Goal: Information Seeking & Learning: Learn about a topic

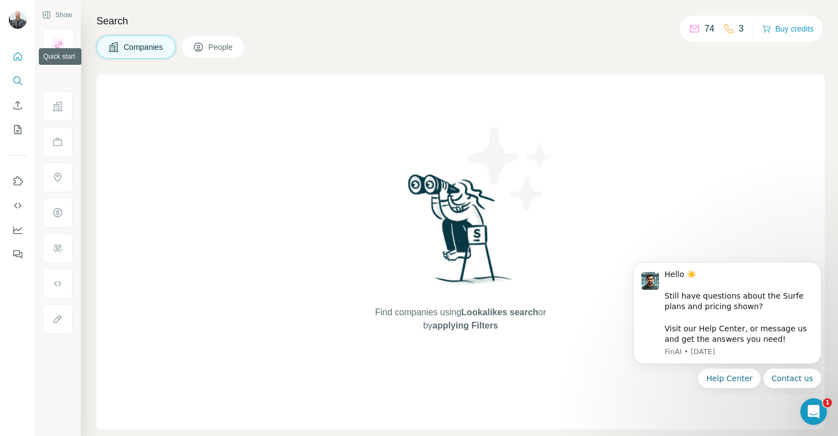
click at [12, 54] on button "Quick start" at bounding box center [18, 57] width 18 height 20
click at [17, 57] on icon "Quick start" at bounding box center [18, 56] width 8 height 8
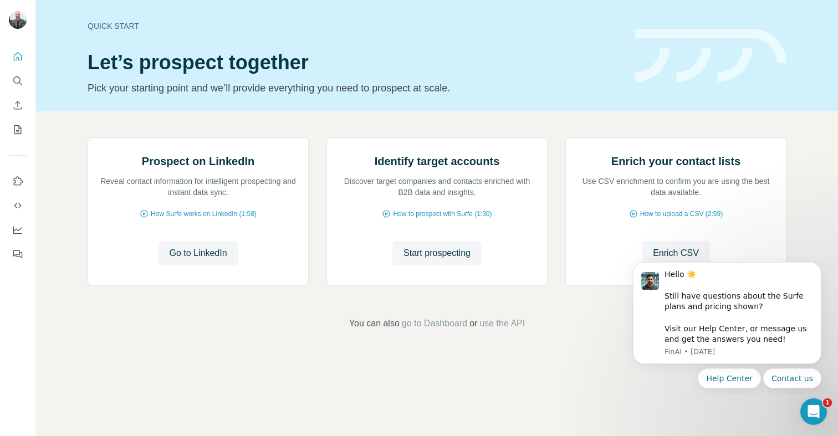
scroll to position [42, 0]
click at [20, 127] on icon "My lists" at bounding box center [17, 129] width 7 height 9
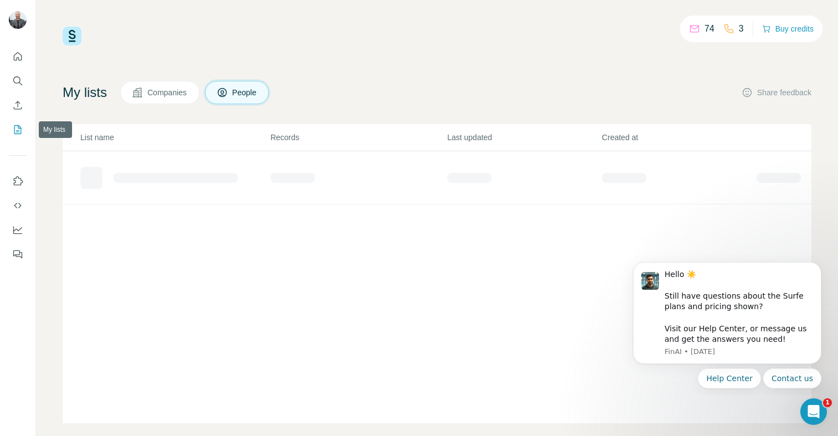
click at [15, 126] on icon "My lists" at bounding box center [17, 129] width 11 height 11
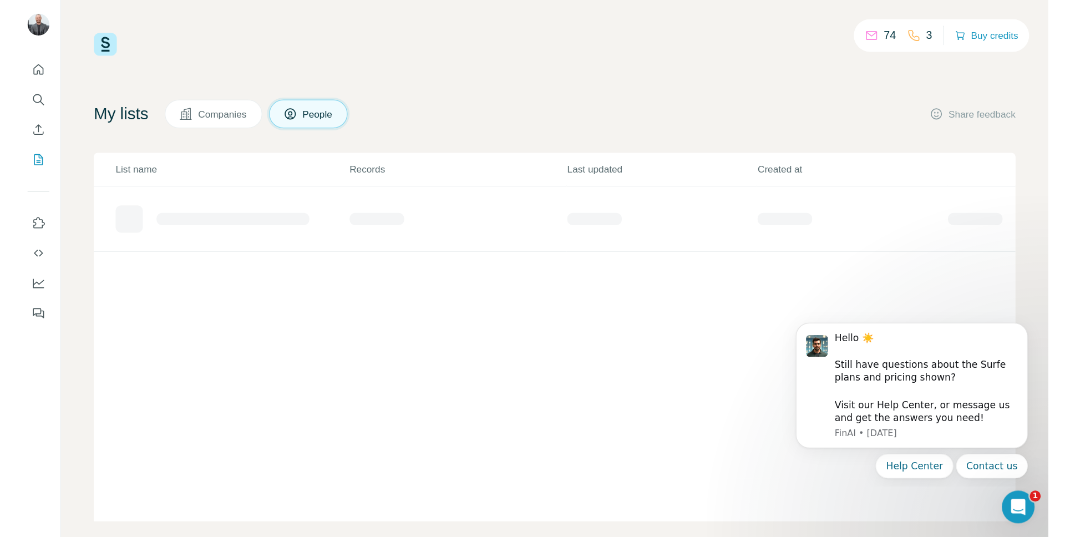
scroll to position [8, 0]
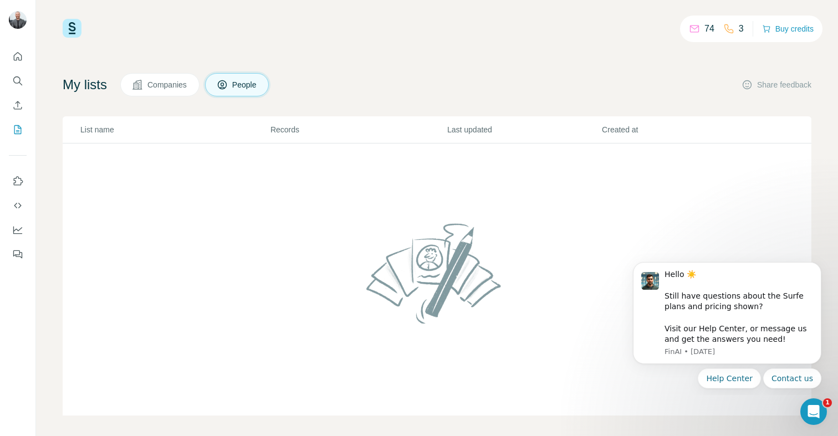
click at [184, 89] on span "Companies" at bounding box center [167, 84] width 40 height 11
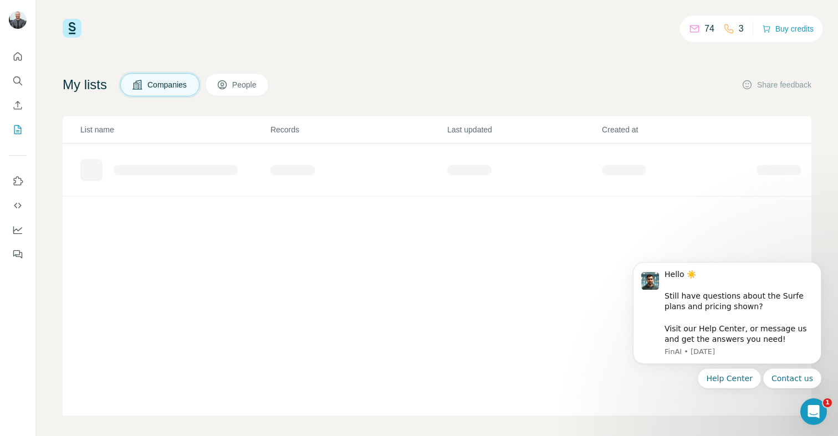
click at [157, 81] on span "Companies" at bounding box center [167, 84] width 40 height 11
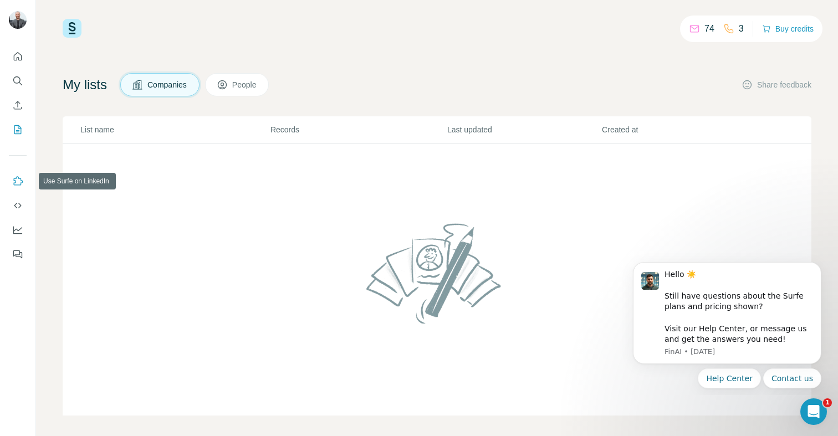
click at [20, 181] on icon "Use Surfe on LinkedIn" at bounding box center [17, 181] width 11 height 11
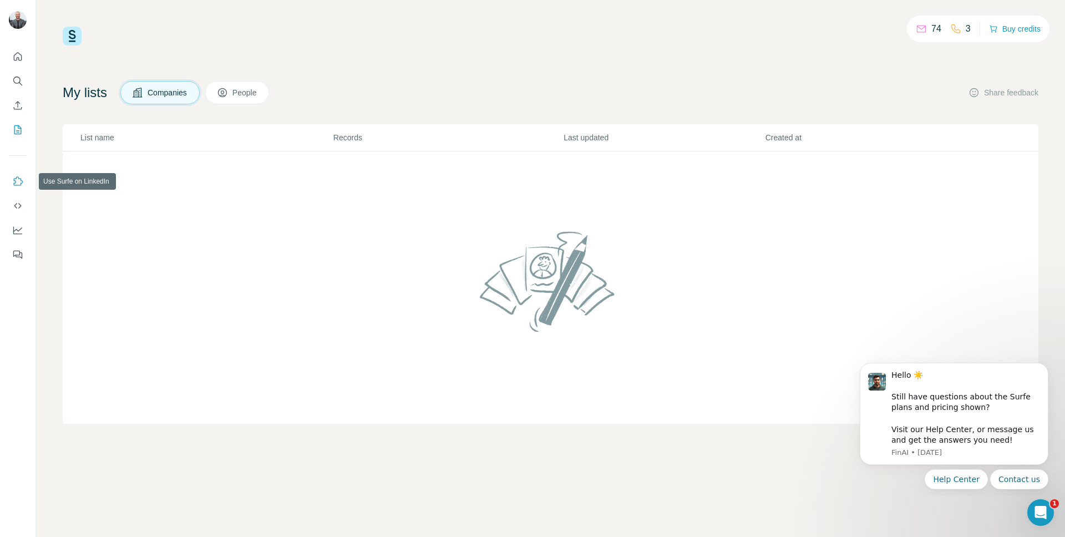
click at [24, 179] on button "Use Surfe on LinkedIn" at bounding box center [18, 181] width 18 height 20
click at [16, 49] on button "Quick start" at bounding box center [18, 57] width 18 height 20
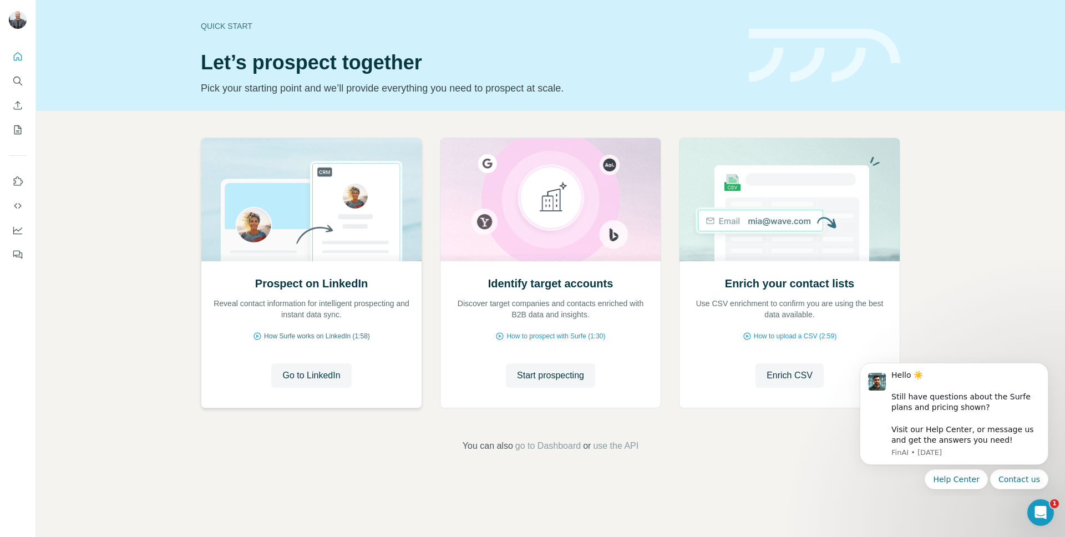
click at [317, 332] on div "Prospect on LinkedIn Reveal contact information for intelligent prospecting and…" at bounding box center [311, 333] width 220 height 147
click at [318, 334] on span "How Surfe works on LinkedIn (1:58)" at bounding box center [317, 336] width 106 height 10
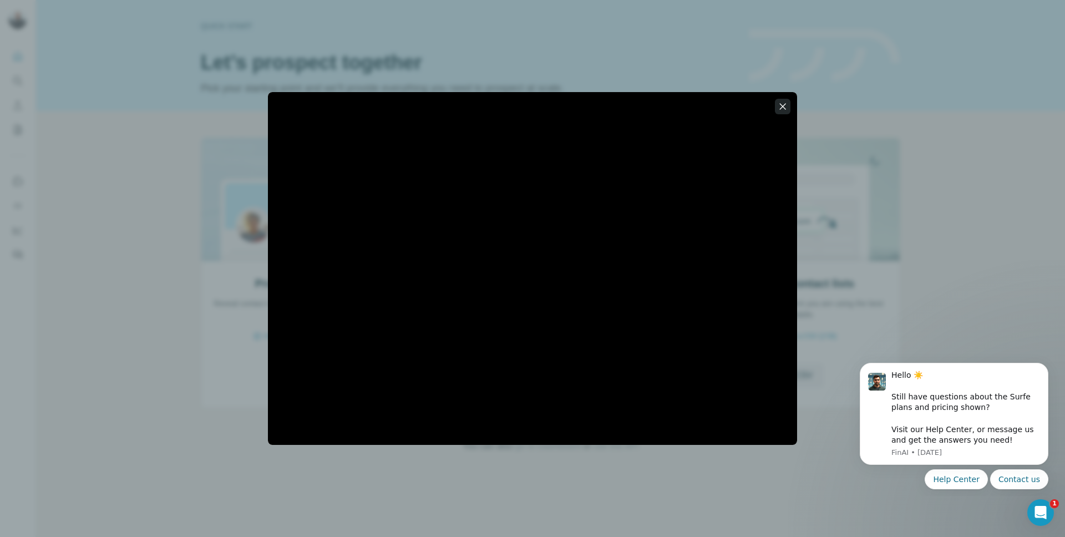
click at [781, 110] on icon "button" at bounding box center [782, 106] width 11 height 11
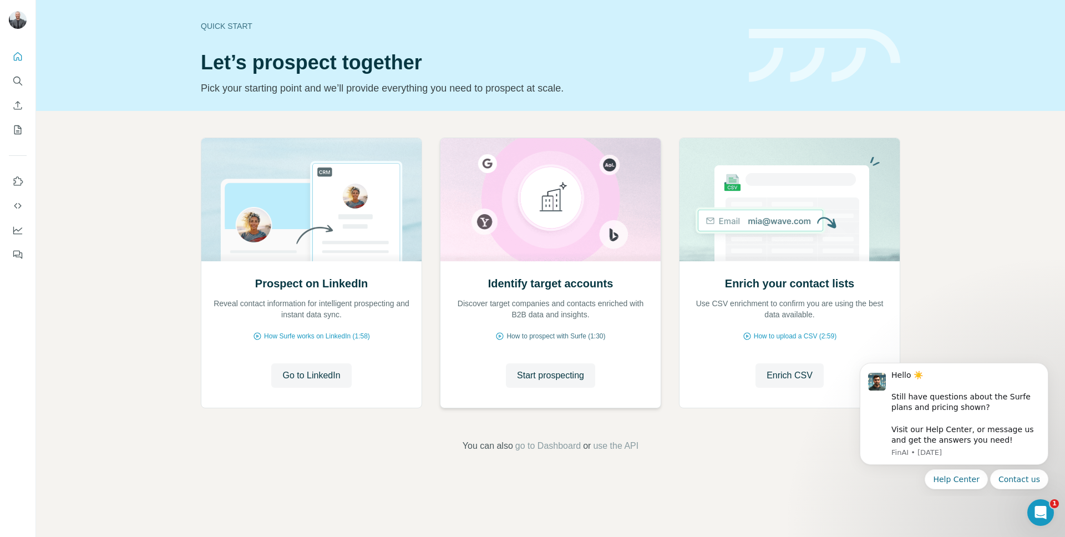
click at [549, 335] on span "How to prospect with Surfe (1:30)" at bounding box center [555, 336] width 99 height 10
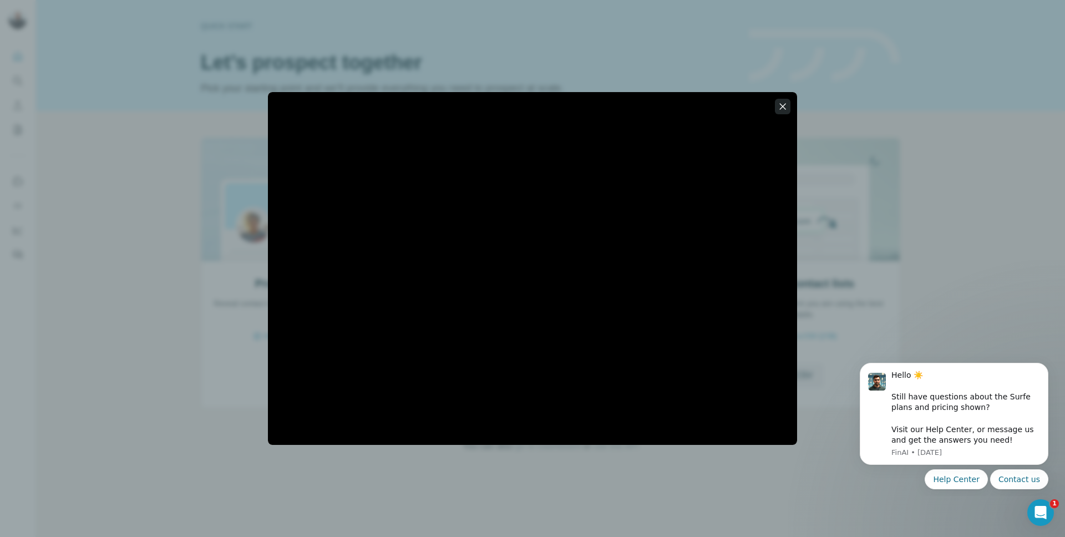
click at [789, 109] on button "button" at bounding box center [783, 107] width 16 height 16
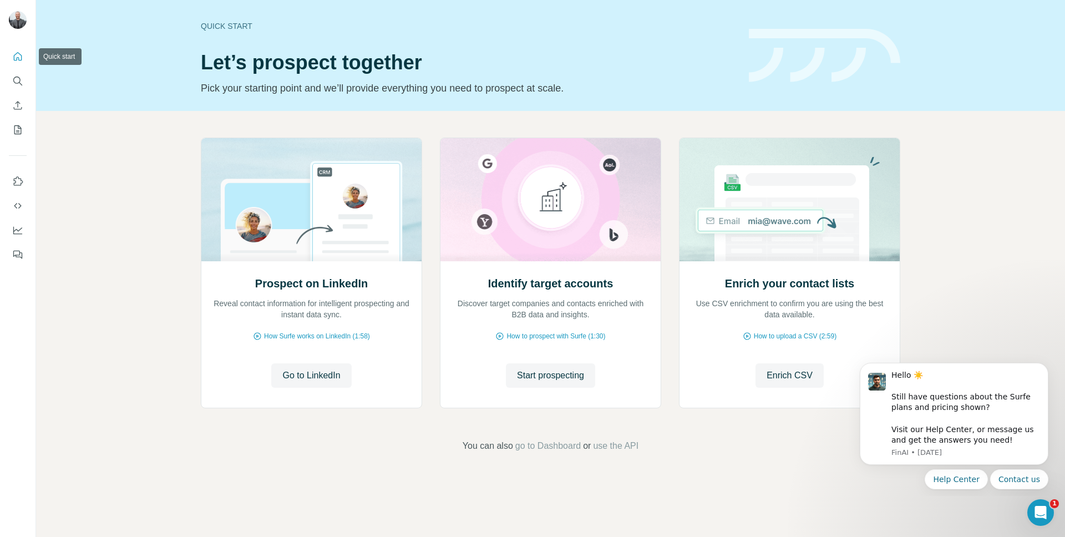
click at [21, 62] on icon "Quick start" at bounding box center [17, 56] width 11 height 11
click at [21, 80] on icon "Search" at bounding box center [17, 80] width 11 height 11
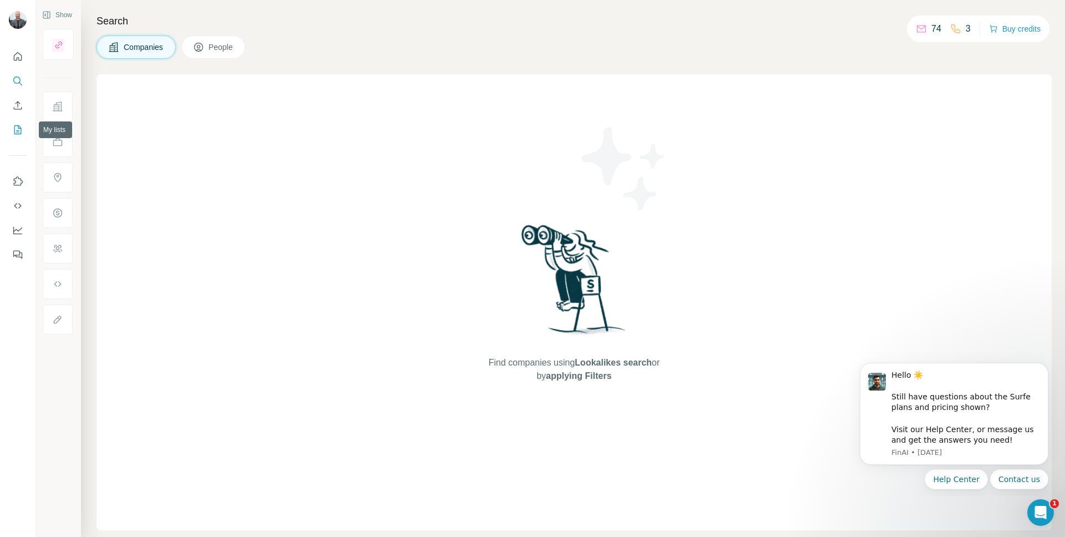
click at [17, 127] on icon "My lists" at bounding box center [17, 129] width 11 height 11
click at [224, 45] on span "People" at bounding box center [221, 47] width 26 height 11
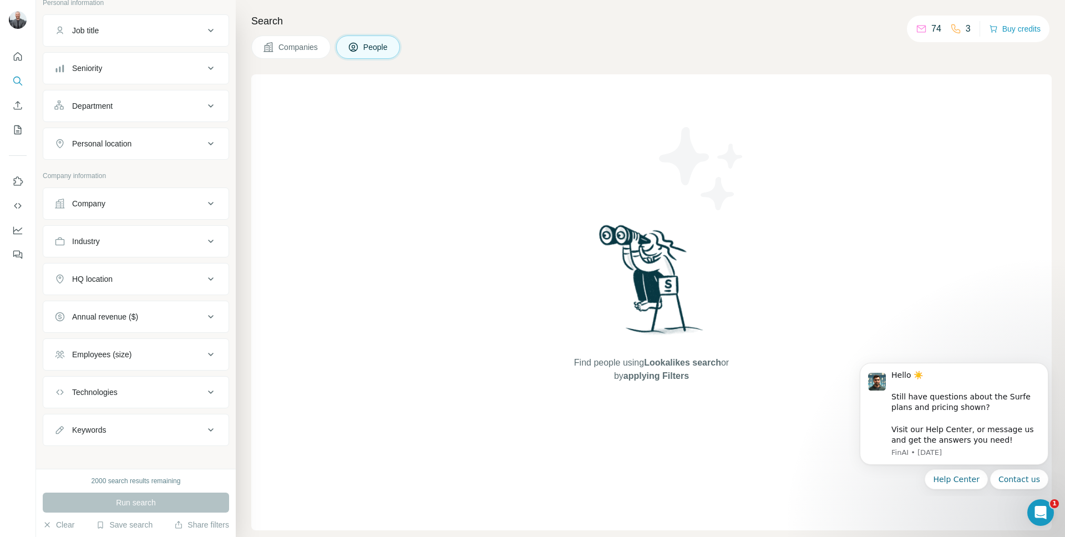
scroll to position [83, 0]
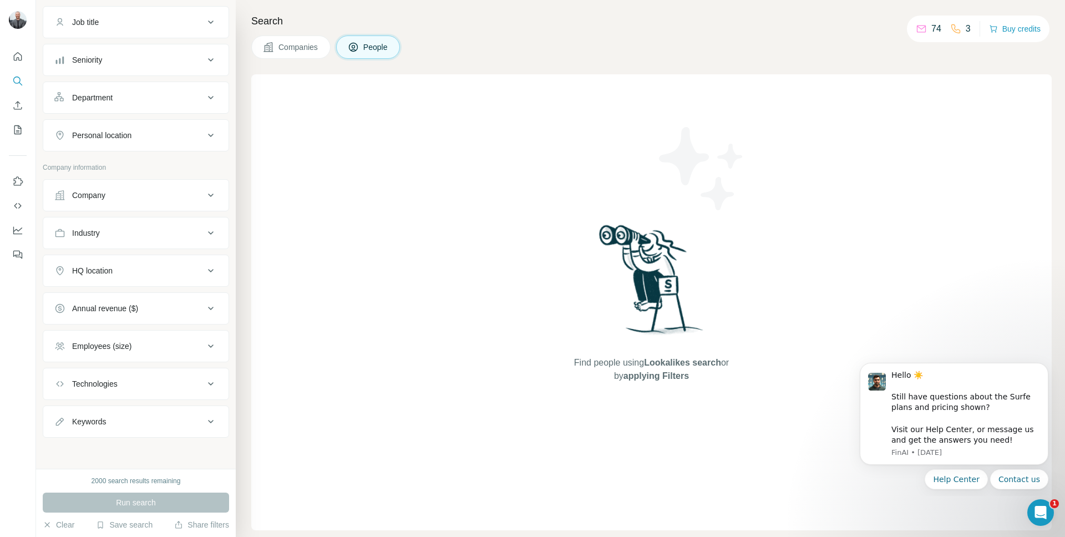
click at [204, 198] on icon at bounding box center [210, 195] width 13 height 13
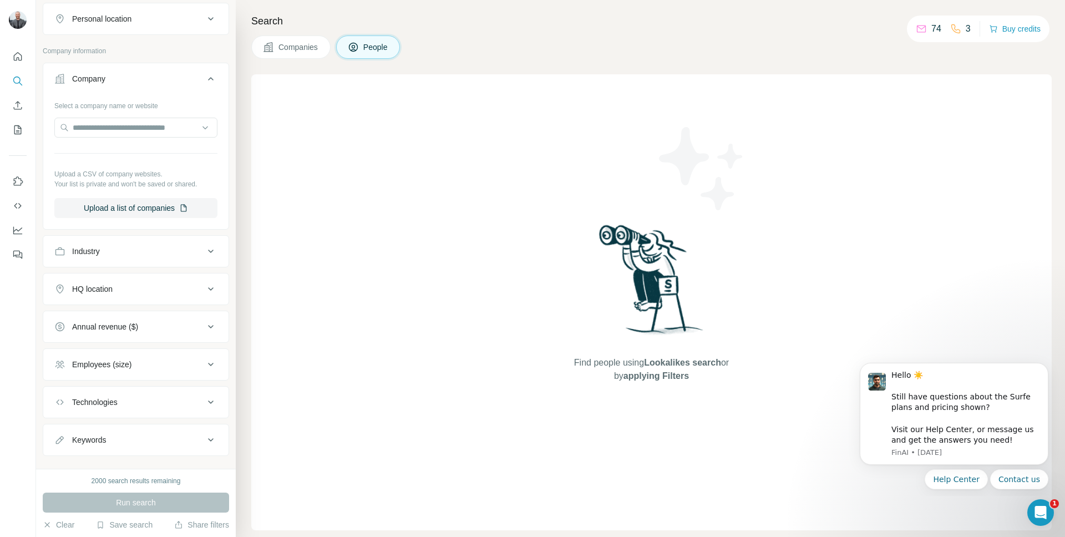
scroll to position [217, 0]
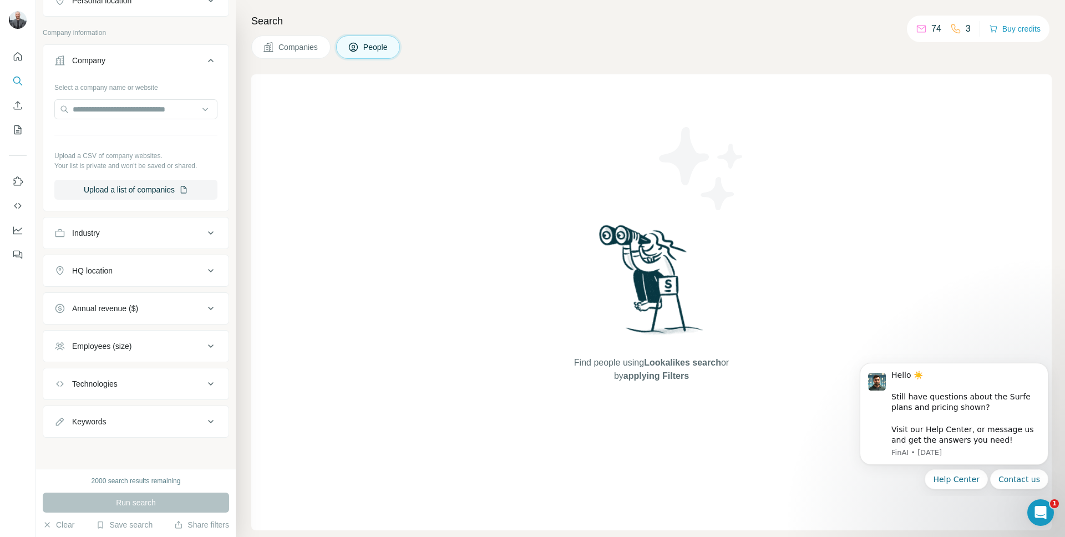
click at [204, 233] on icon at bounding box center [210, 232] width 13 height 13
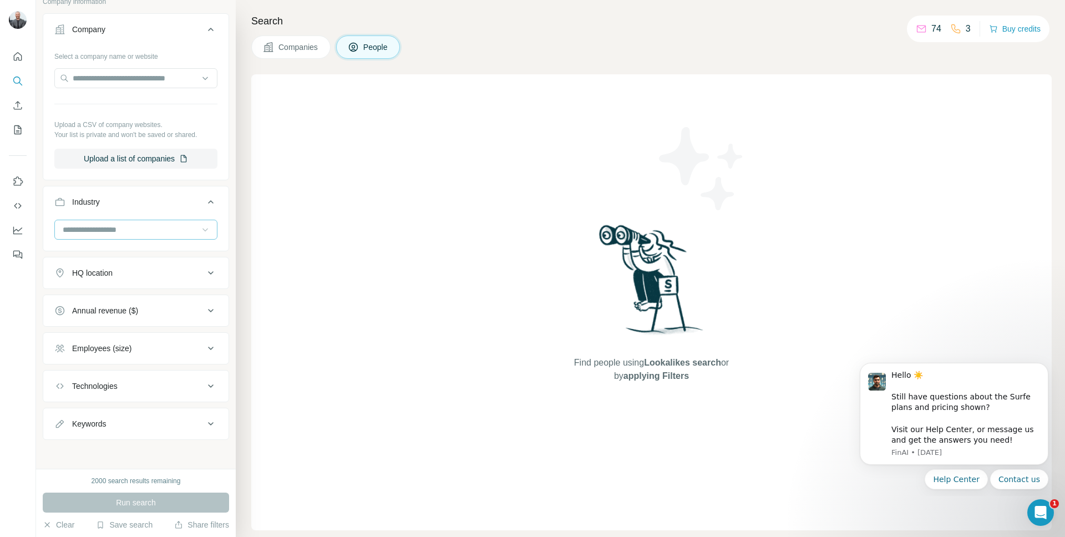
scroll to position [251, 0]
click at [191, 263] on button "HQ location" at bounding box center [135, 270] width 185 height 27
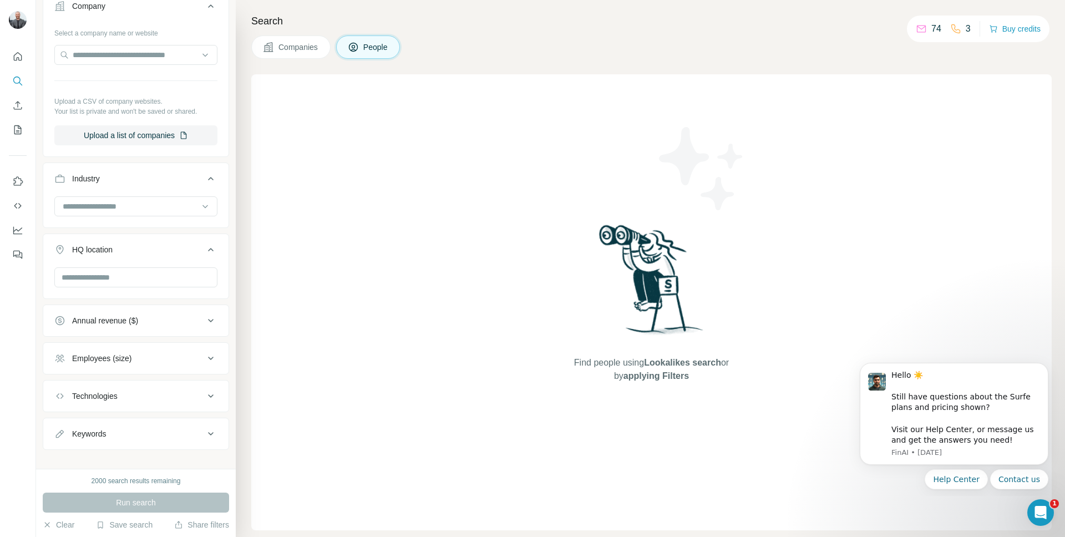
scroll to position [284, 0]
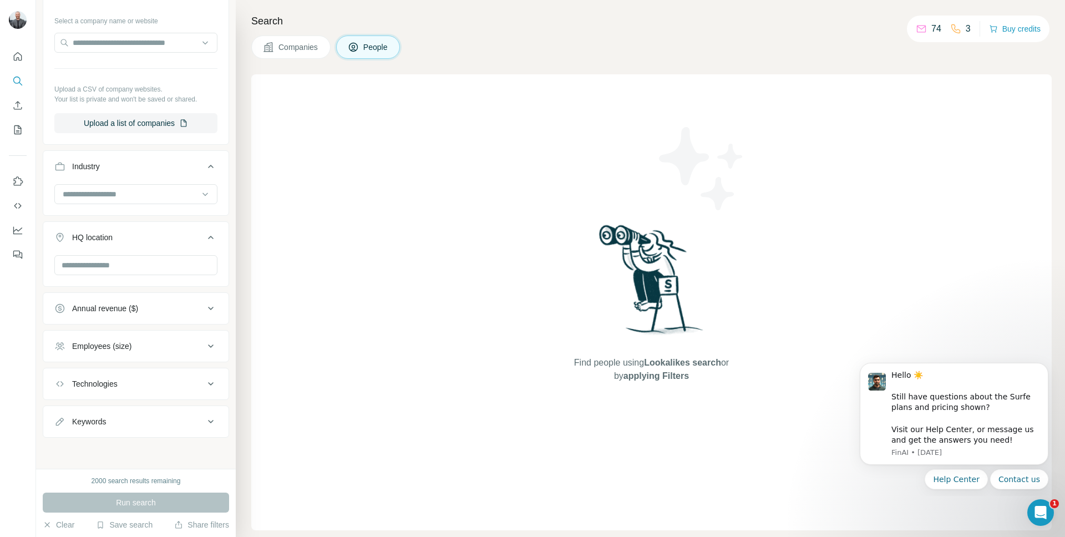
click at [204, 388] on icon at bounding box center [210, 383] width 13 height 13
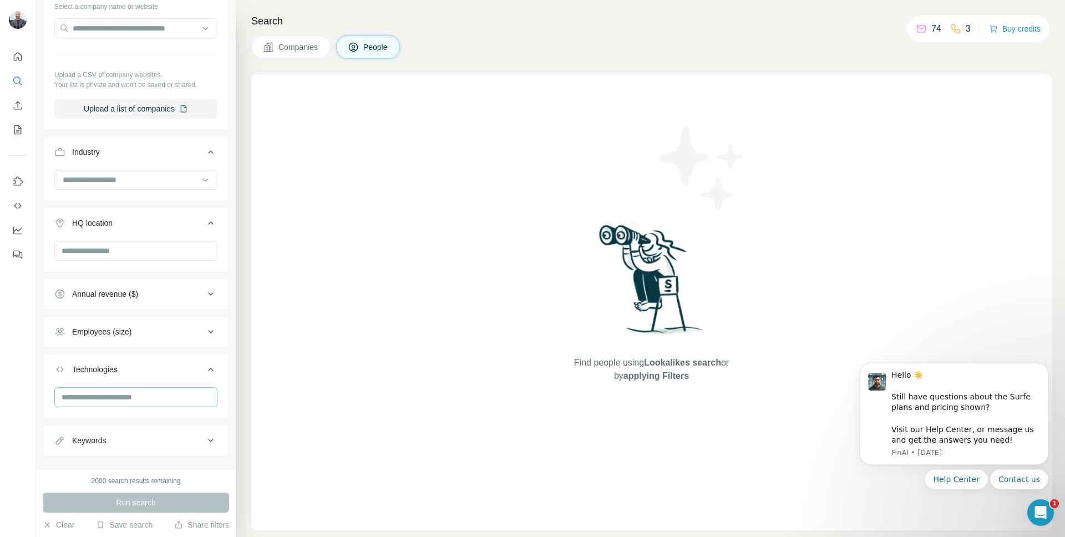
scroll to position [317, 0]
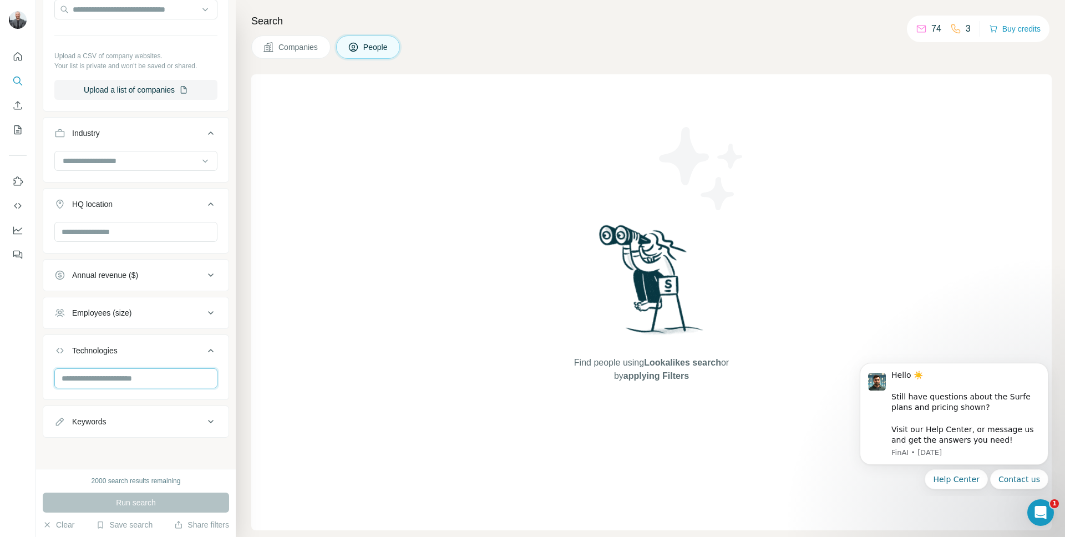
click at [187, 381] on input "text" at bounding box center [135, 378] width 163 height 20
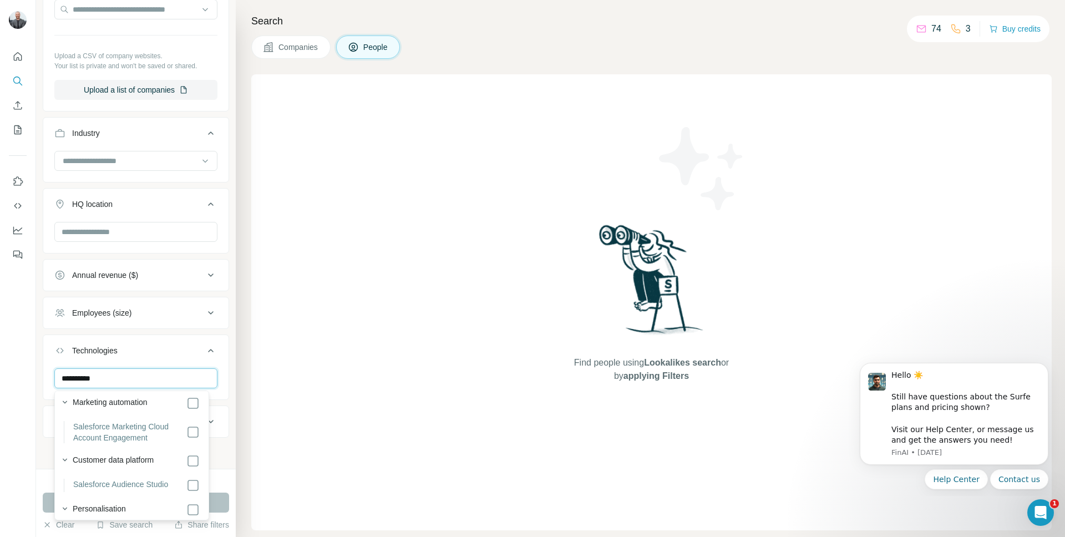
scroll to position [0, 0]
type input "**********"
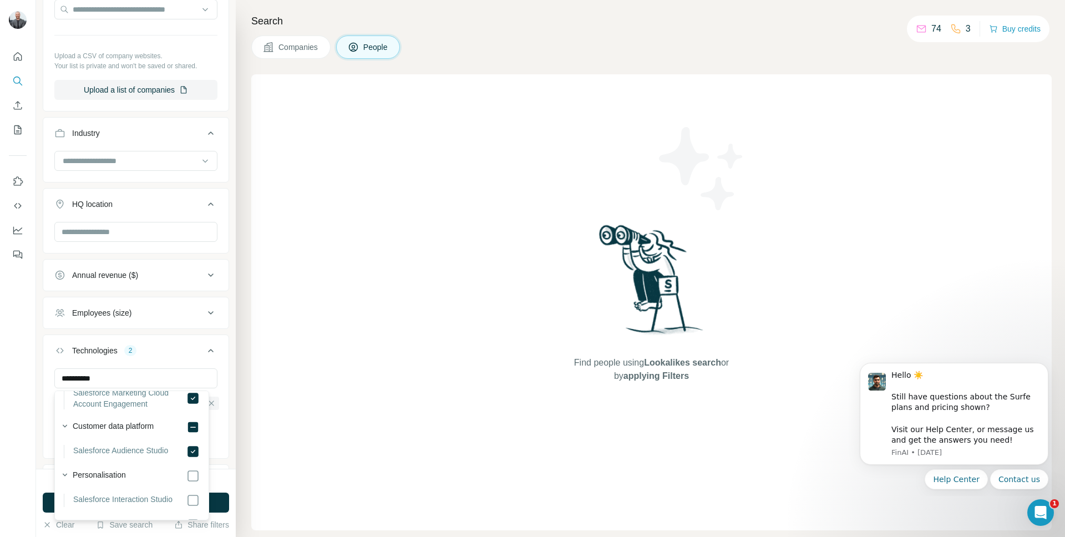
scroll to position [40, 0]
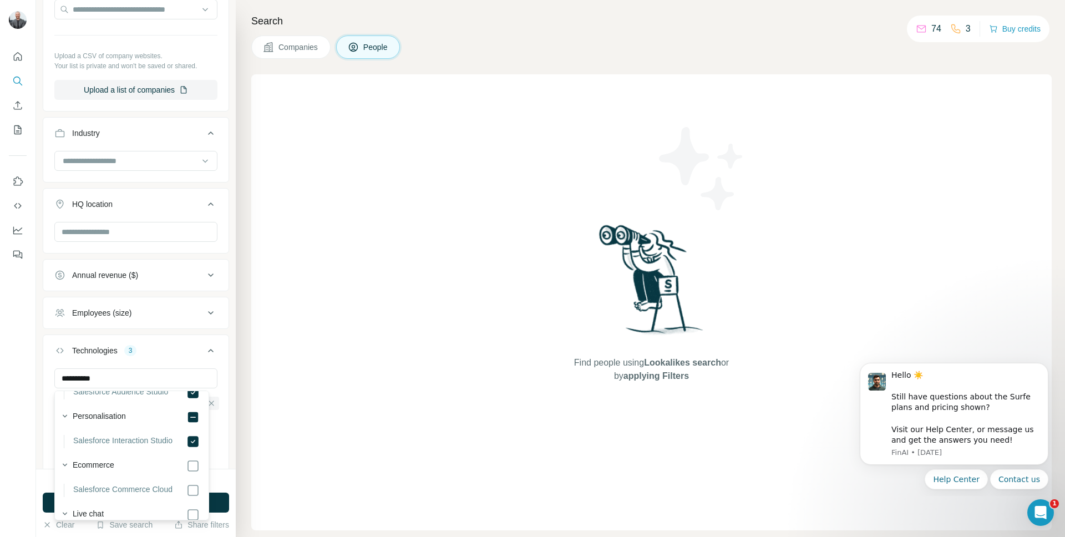
scroll to position [107, 0]
click at [176, 361] on button "Technologies 8" at bounding box center [135, 352] width 185 height 31
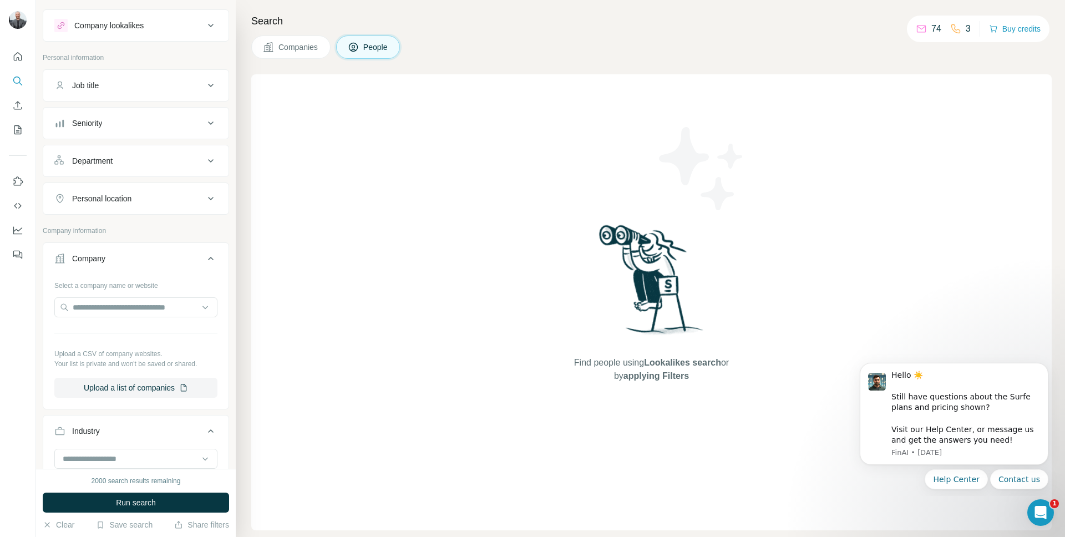
scroll to position [27, 0]
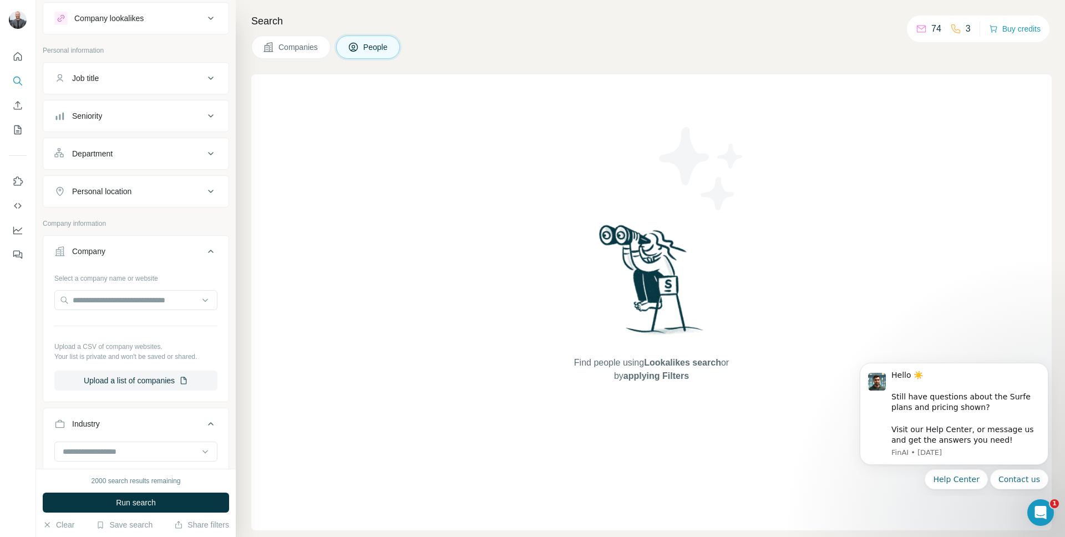
click at [205, 193] on icon at bounding box center [210, 191] width 13 height 13
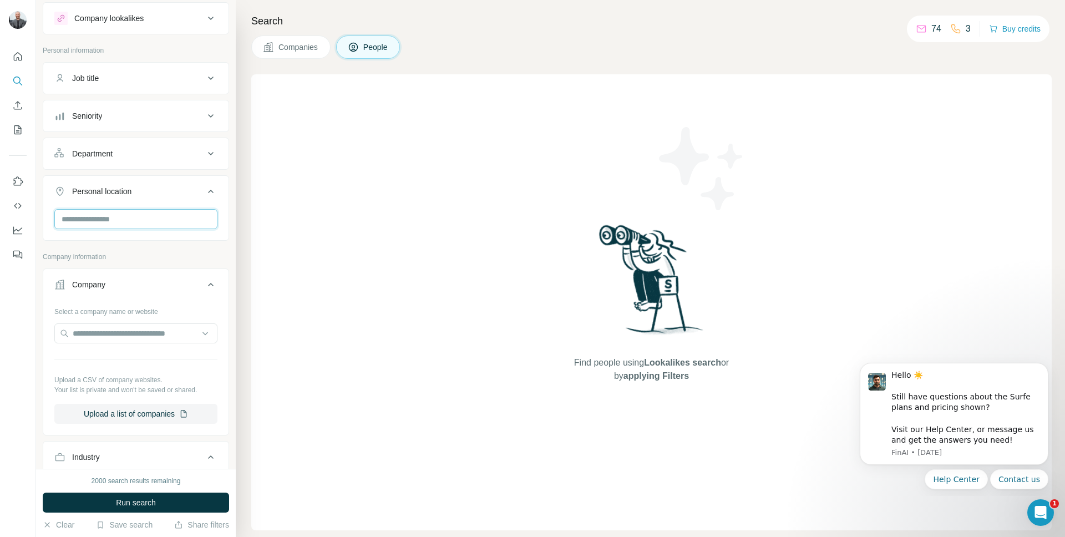
click at [169, 226] on input "text" at bounding box center [135, 219] width 163 height 20
type input "****"
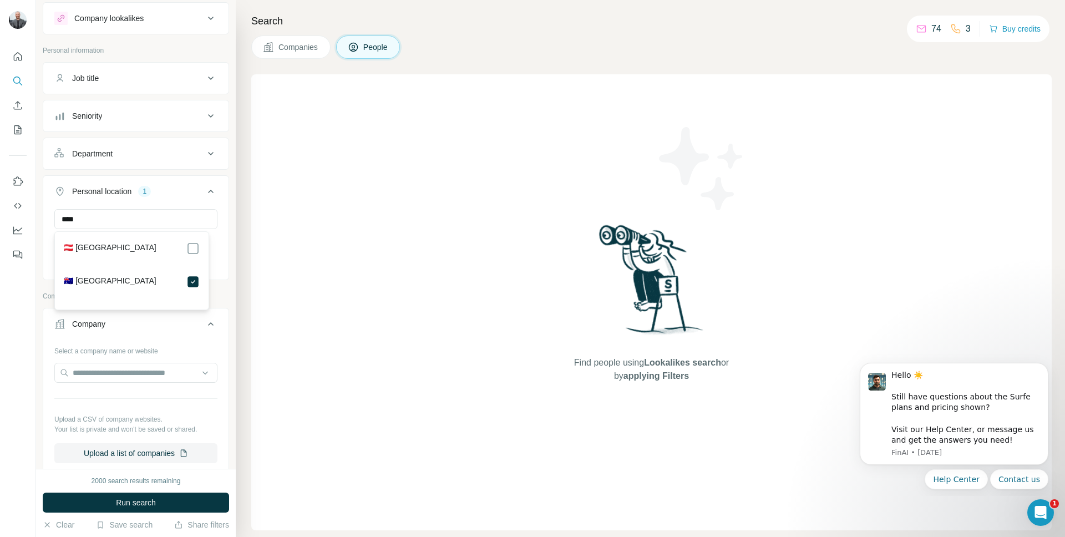
click at [224, 208] on div "New search Hide Company lookalikes Personal information Job title Seniority Dep…" at bounding box center [136, 234] width 200 height 469
click at [189, 74] on div "Job title" at bounding box center [129, 78] width 150 height 11
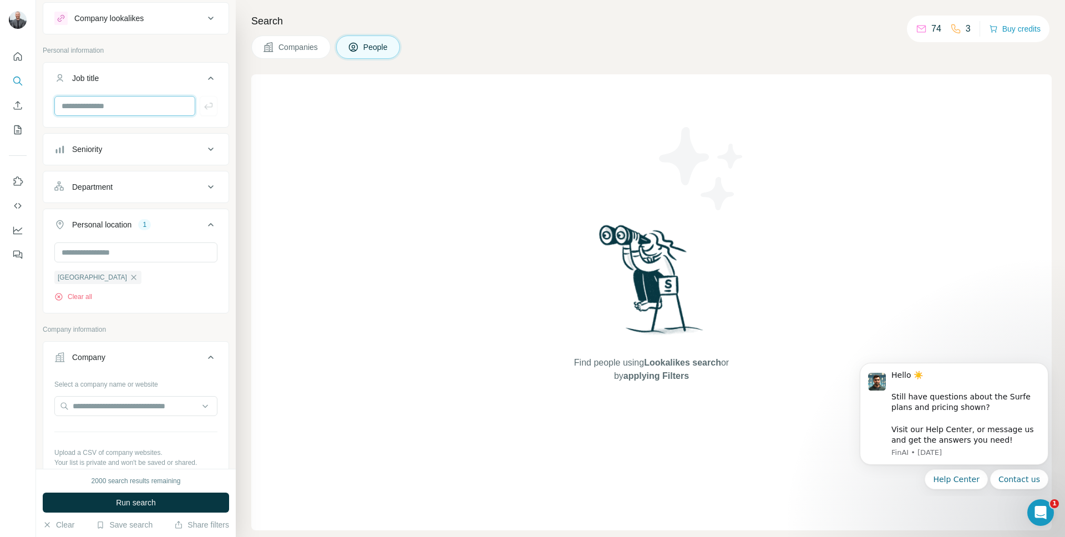
click at [134, 109] on input "text" at bounding box center [124, 106] width 141 height 20
click at [204, 149] on icon at bounding box center [210, 148] width 13 height 13
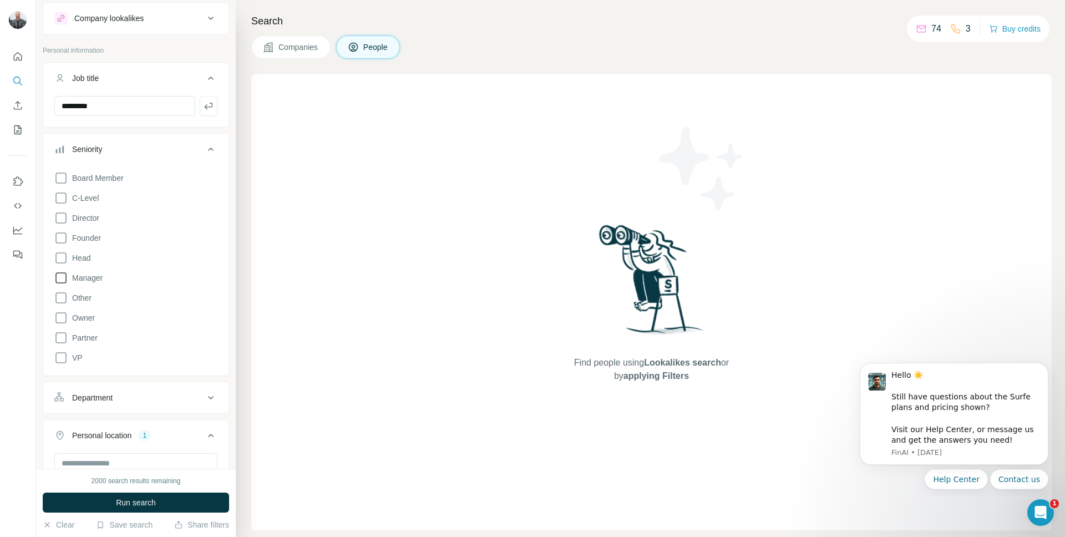
click at [63, 278] on icon at bounding box center [60, 277] width 13 height 13
click at [64, 262] on icon at bounding box center [60, 257] width 13 height 13
click at [65, 201] on icon at bounding box center [60, 197] width 13 height 13
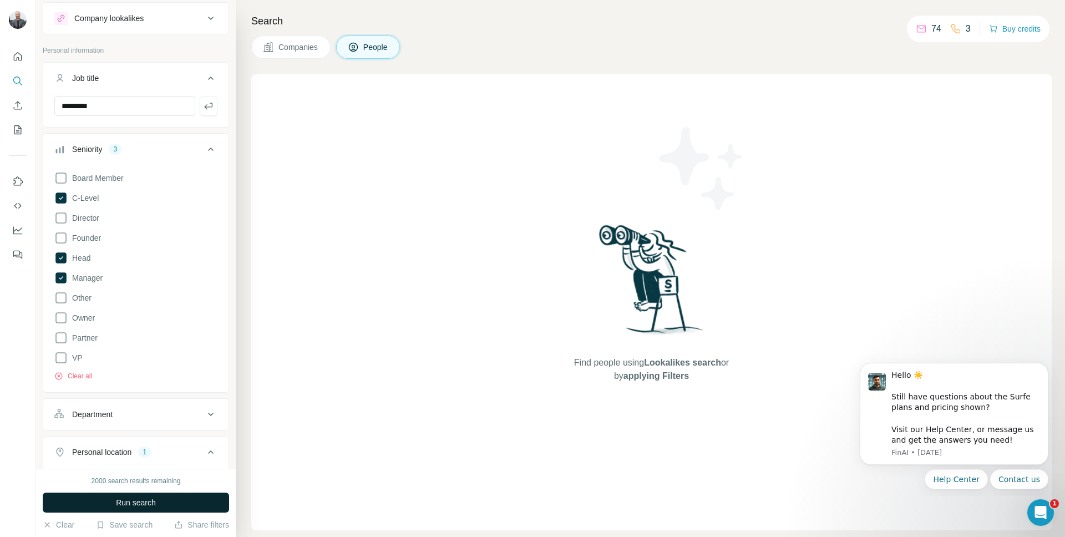
click at [157, 436] on button "Run search" at bounding box center [136, 502] width 186 height 20
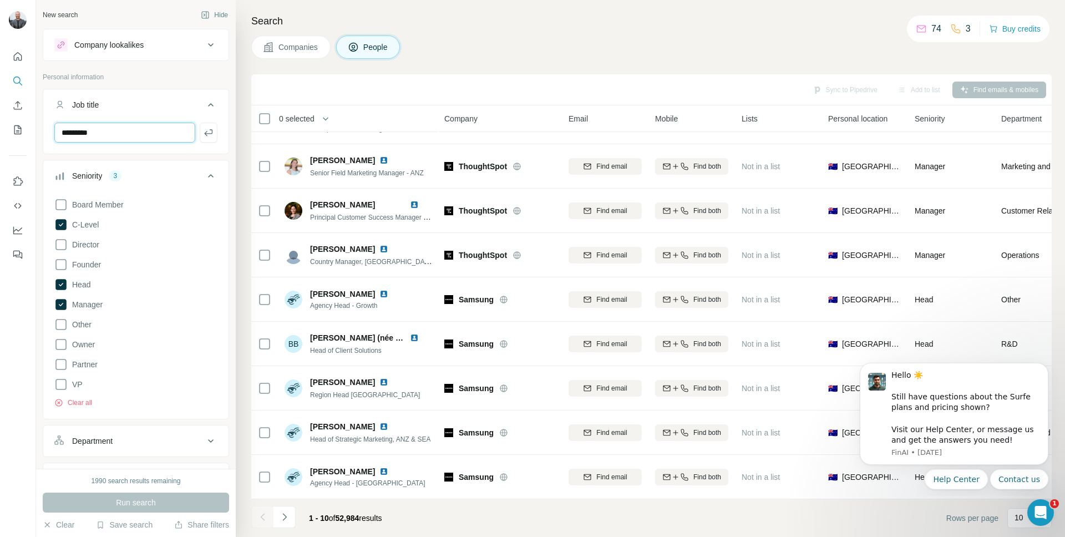
click at [129, 135] on input "********" at bounding box center [124, 133] width 141 height 20
click at [293, 436] on button "Navigate to next page" at bounding box center [284, 517] width 22 height 22
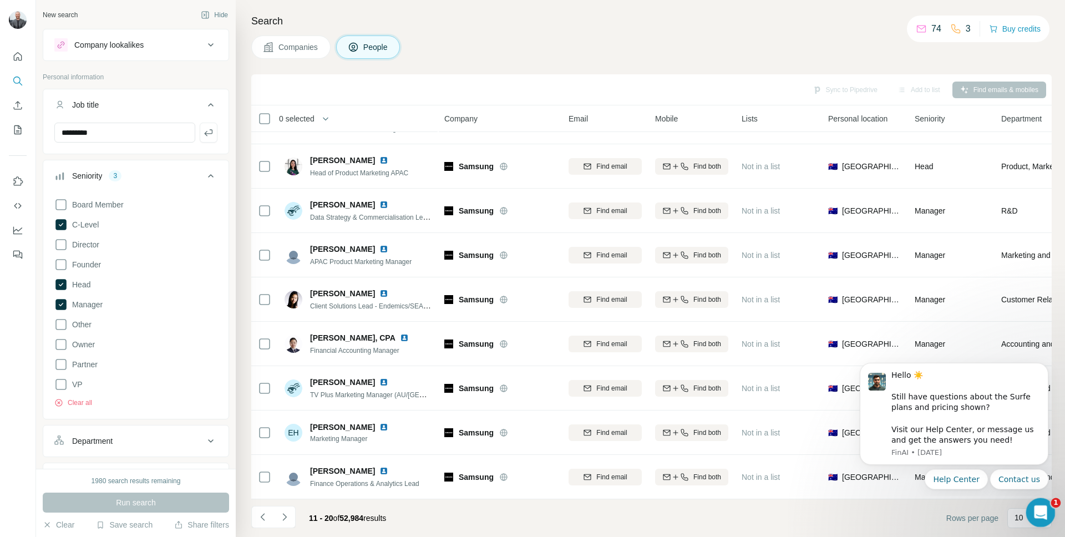
drag, startPoint x: 1030, startPoint y: 518, endPoint x: 1008, endPoint y: 522, distance: 22.4
click html
click at [838, 436] on p "10" at bounding box center [1018, 517] width 9 height 11
click at [838, 363] on icon "Dismiss notification" at bounding box center [1045, 366] width 6 height 6
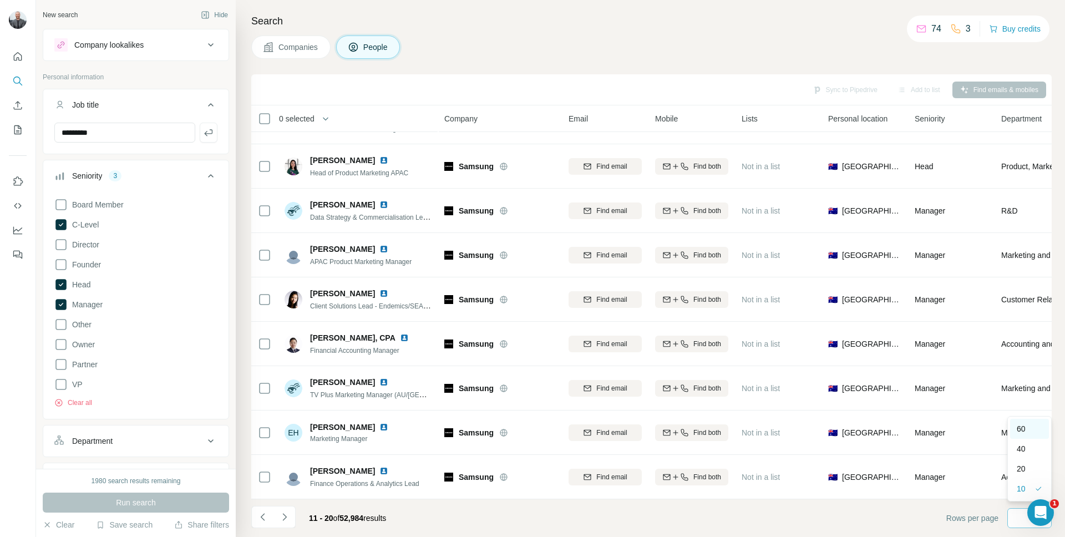
click at [838, 426] on p "60" at bounding box center [1020, 428] width 9 height 11
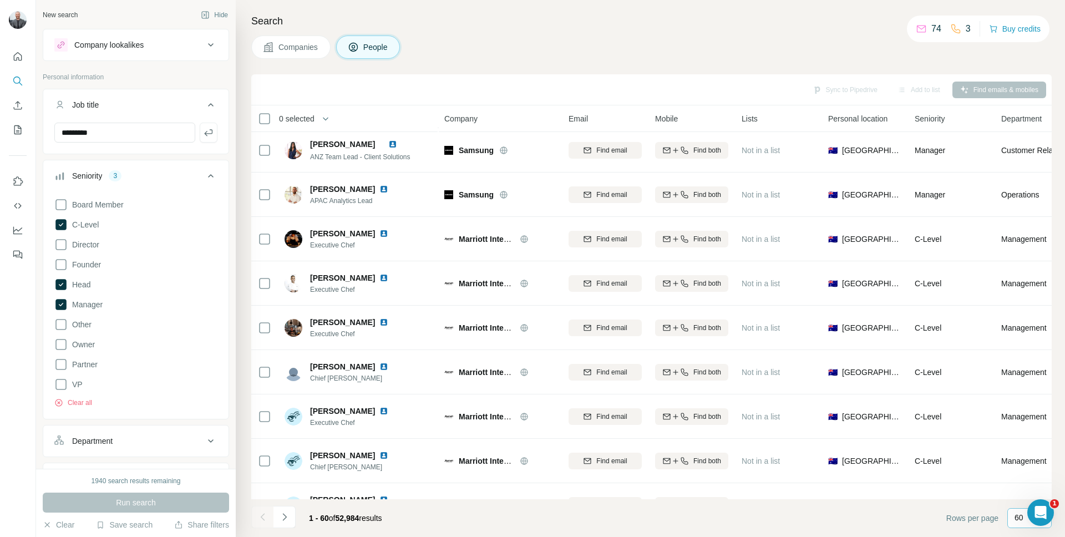
scroll to position [678, 0]
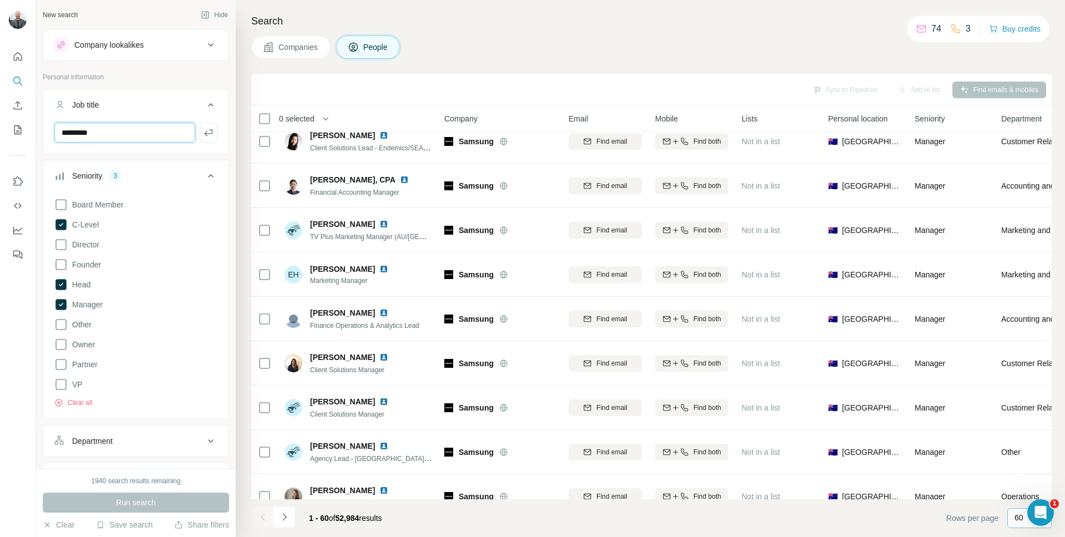
click at [105, 128] on input "********" at bounding box center [124, 133] width 141 height 20
type input "**********"
click at [125, 436] on div "Run search" at bounding box center [136, 502] width 186 height 20
click at [187, 264] on div "Board Member C-Level Director Founder Head Manager Other Owner Partner VP Clear…" at bounding box center [135, 300] width 163 height 214
click at [149, 126] on input "**********" at bounding box center [124, 133] width 141 height 20
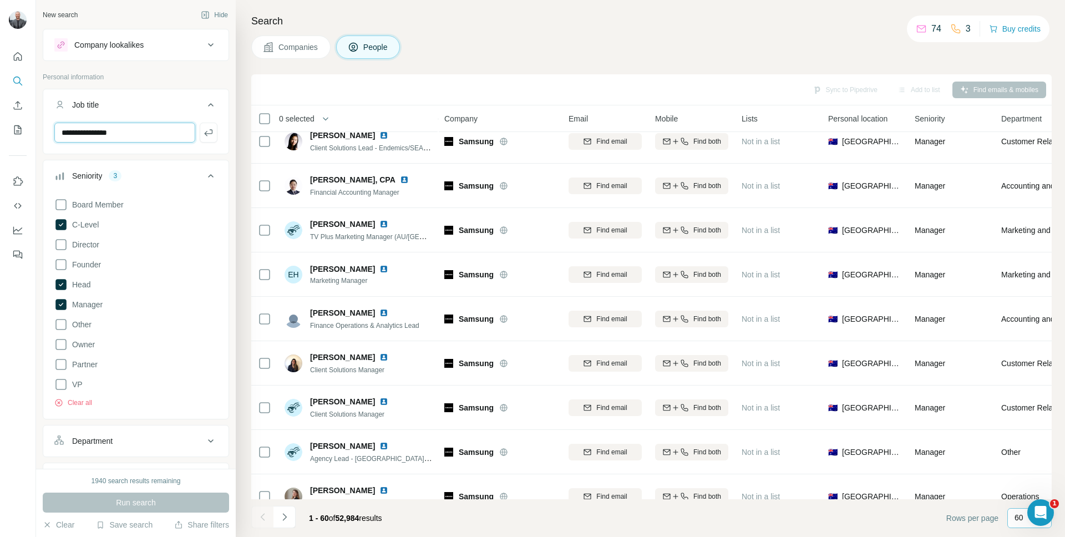
click at [147, 134] on input "**********" at bounding box center [124, 133] width 141 height 20
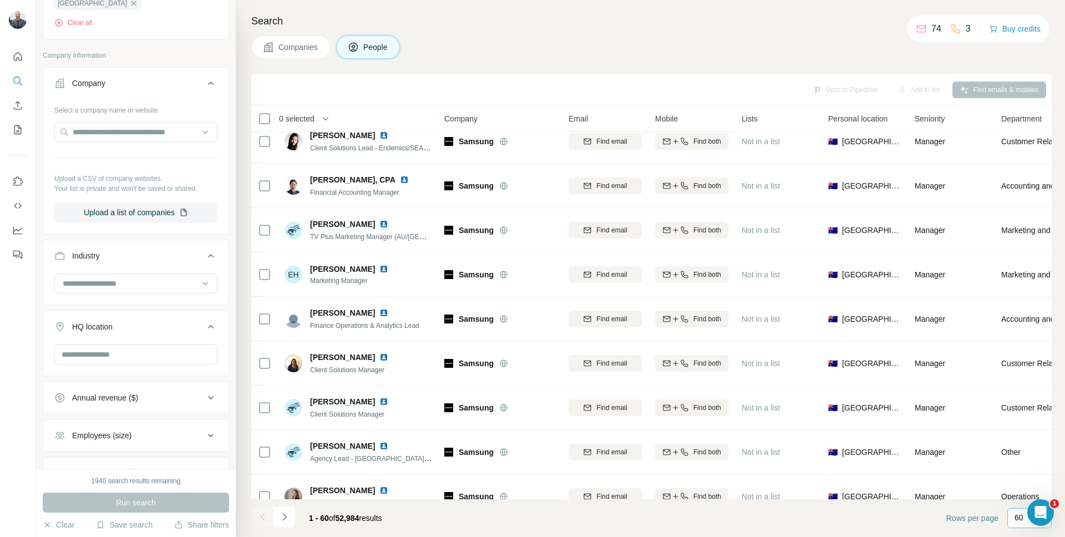
scroll to position [618, 0]
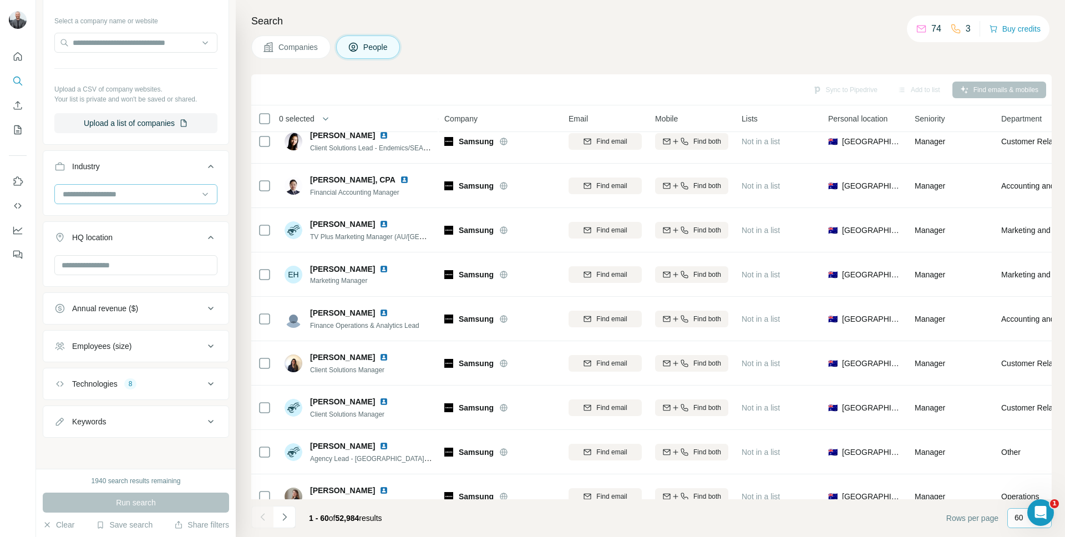
click at [190, 195] on input at bounding box center [130, 194] width 137 height 12
click at [162, 195] on input at bounding box center [130, 194] width 137 height 12
click at [166, 200] on input at bounding box center [130, 194] width 137 height 12
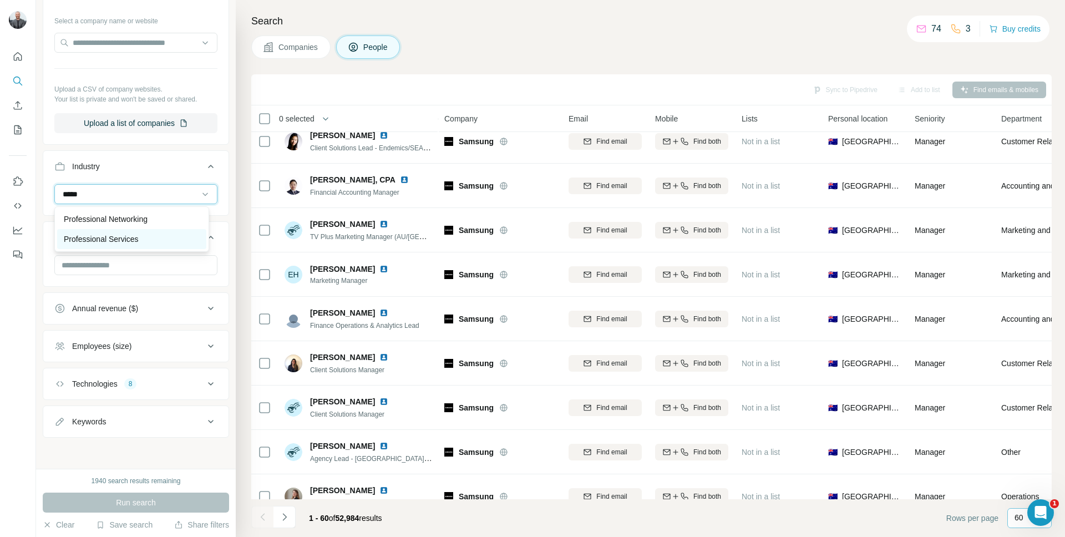
type input "*****"
click at [137, 238] on p "Professional Services" at bounding box center [101, 238] width 75 height 11
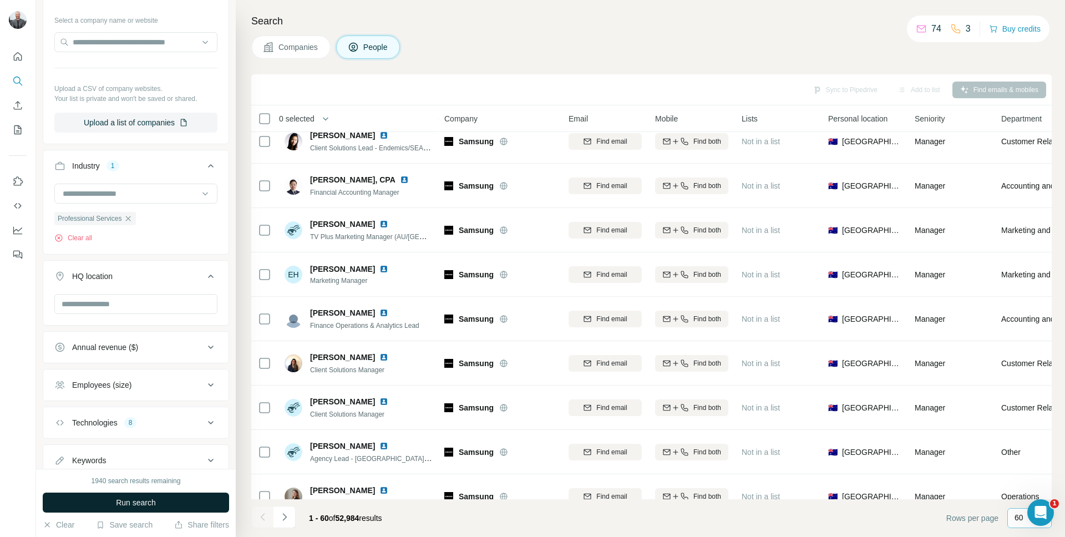
click at [177, 436] on button "Run search" at bounding box center [136, 502] width 186 height 20
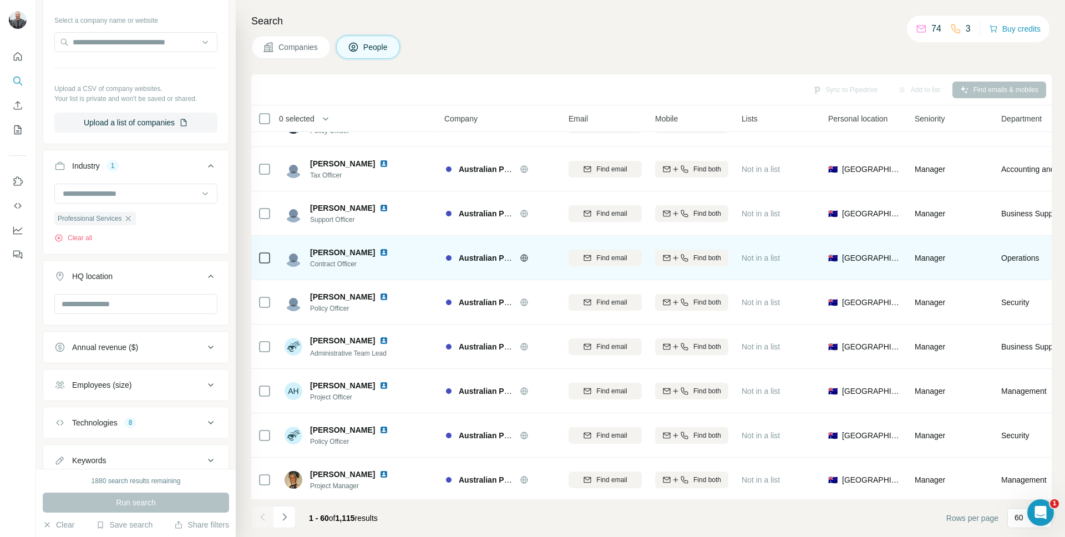
scroll to position [2300, 0]
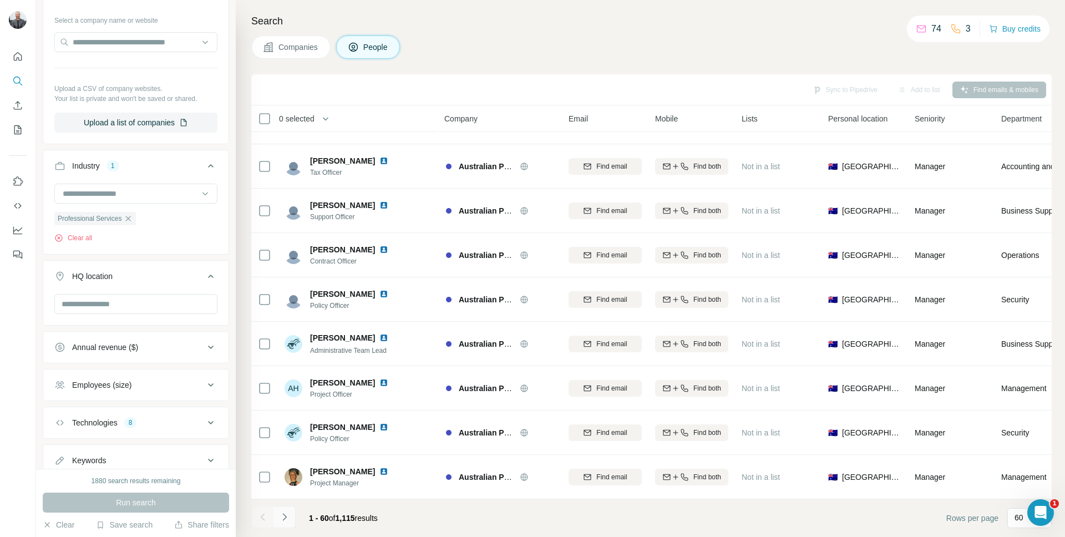
click at [283, 436] on icon "Navigate to next page" at bounding box center [284, 516] width 11 height 11
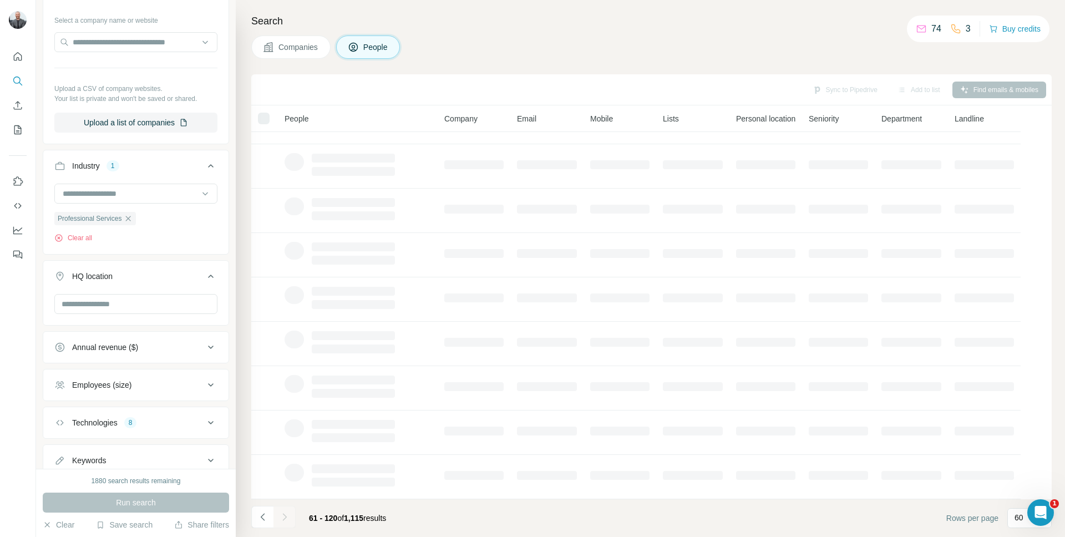
scroll to position [83, 0]
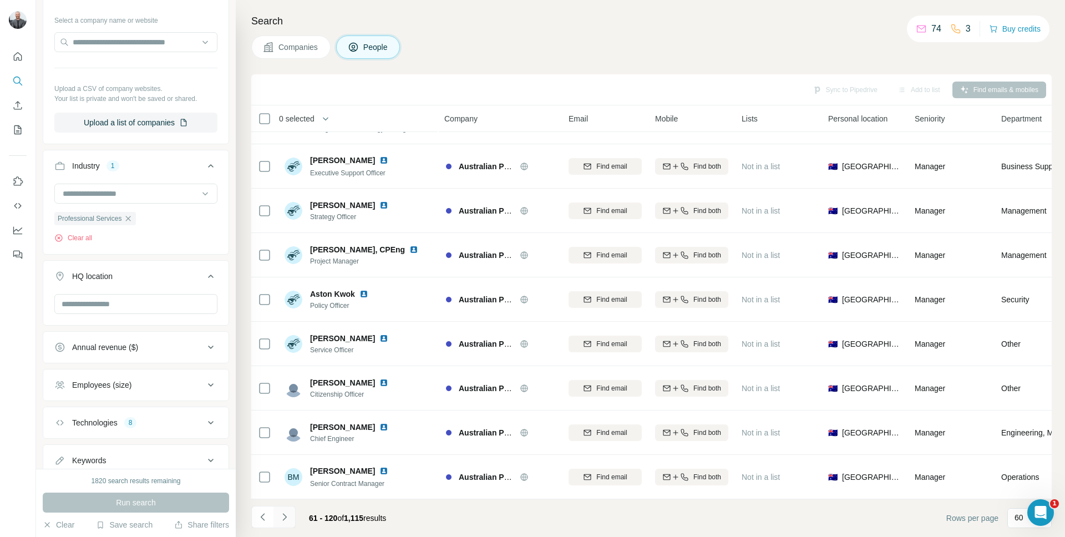
click at [283, 436] on icon "Navigate to next page" at bounding box center [284, 516] width 11 height 11
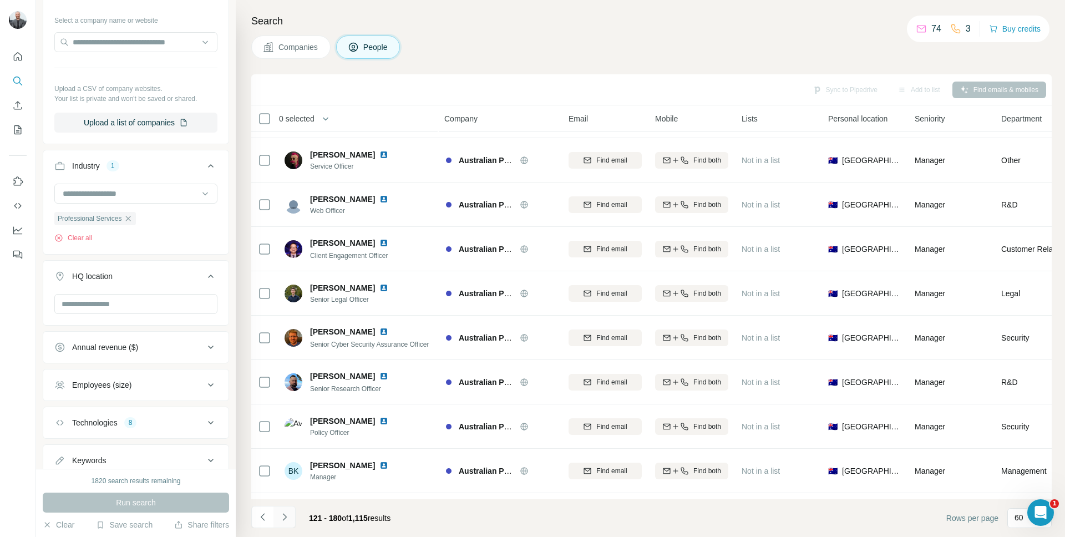
scroll to position [2300, 0]
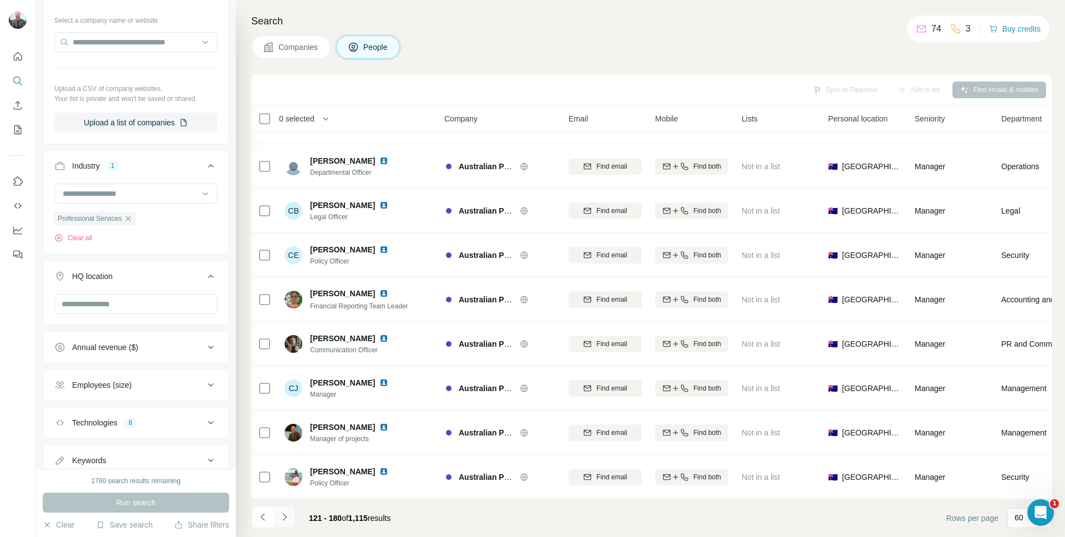
click at [283, 436] on icon "Navigate to next page" at bounding box center [284, 516] width 11 height 11
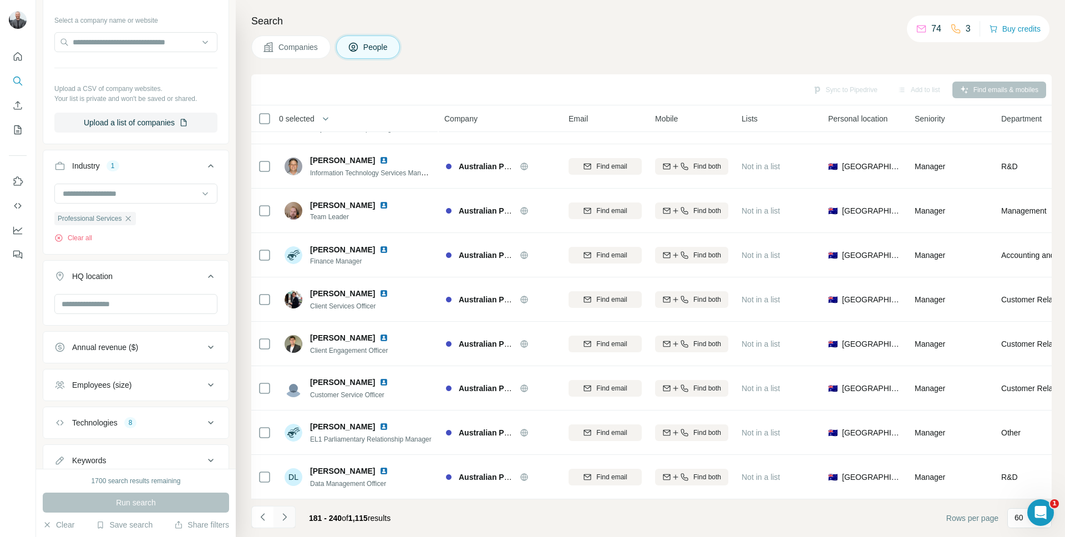
click at [284, 436] on icon "Navigate to next page" at bounding box center [284, 516] width 11 height 11
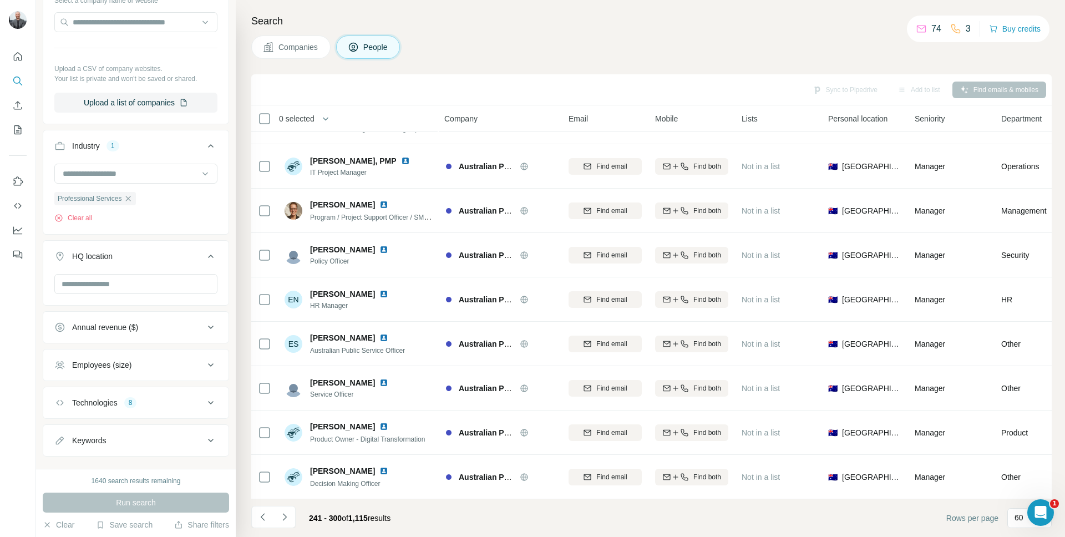
scroll to position [658, 0]
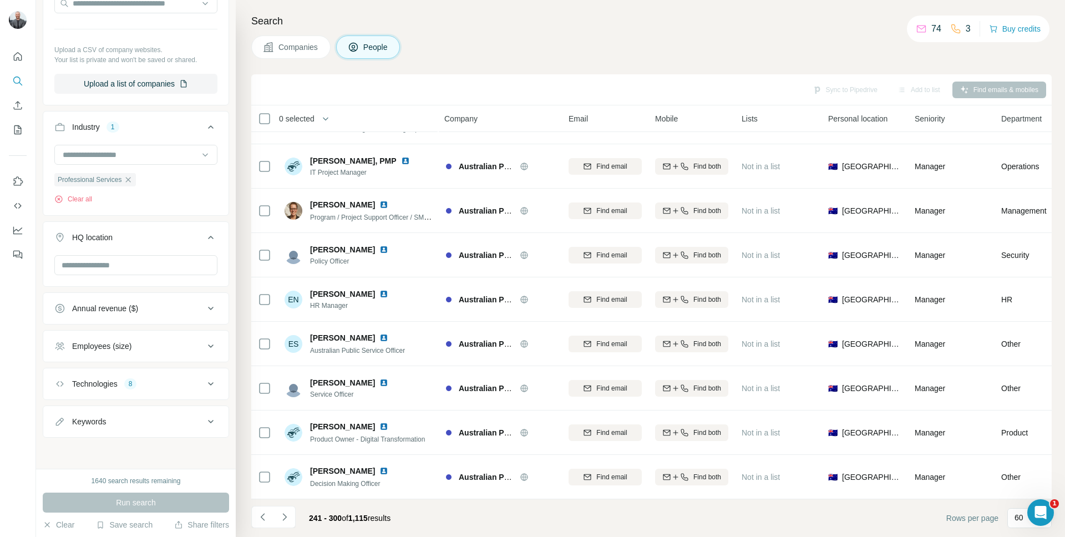
click at [207, 385] on icon at bounding box center [210, 383] width 13 height 13
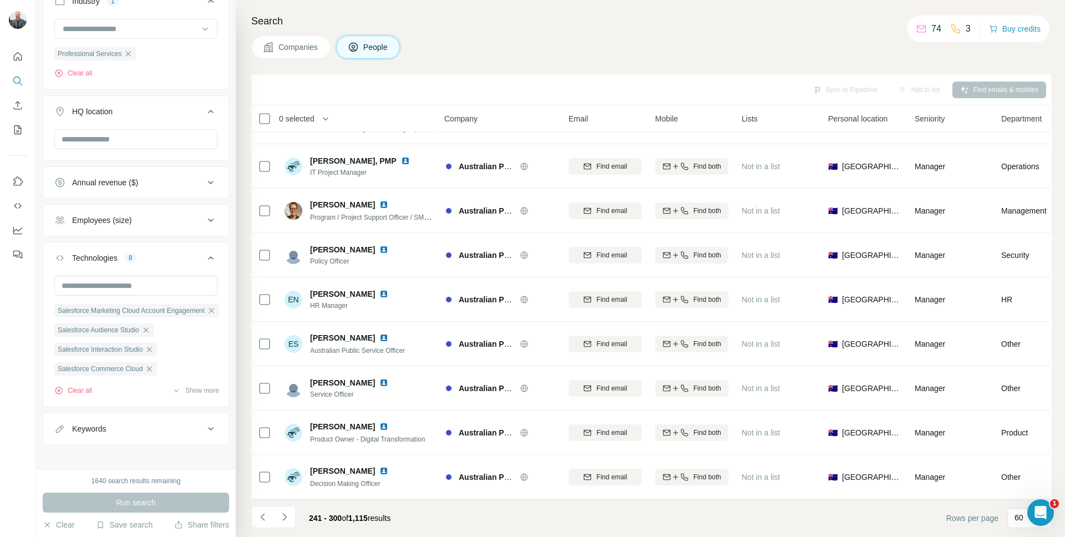
scroll to position [799, 0]
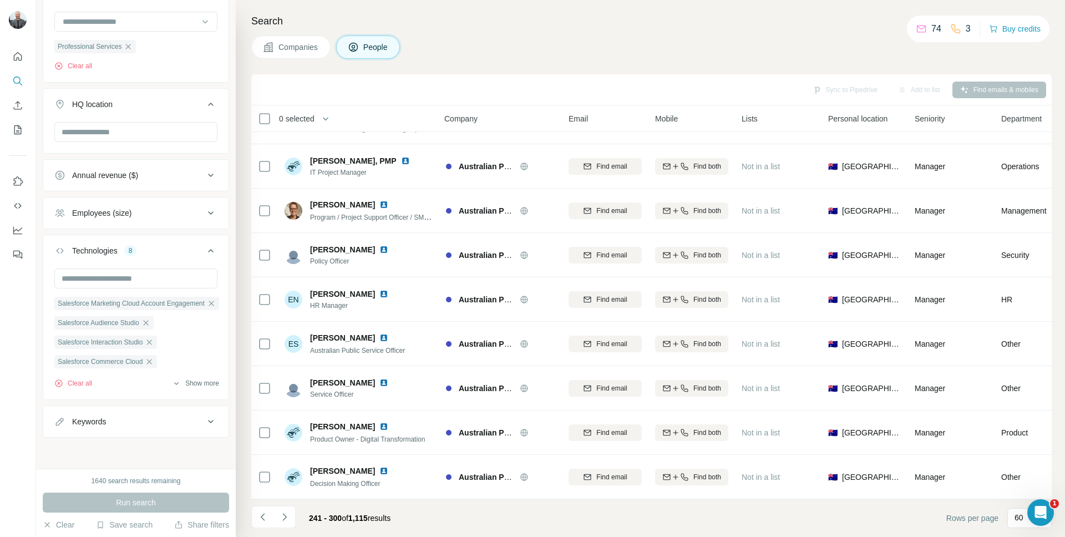
click at [217, 378] on button "Show more" at bounding box center [195, 383] width 47 height 10
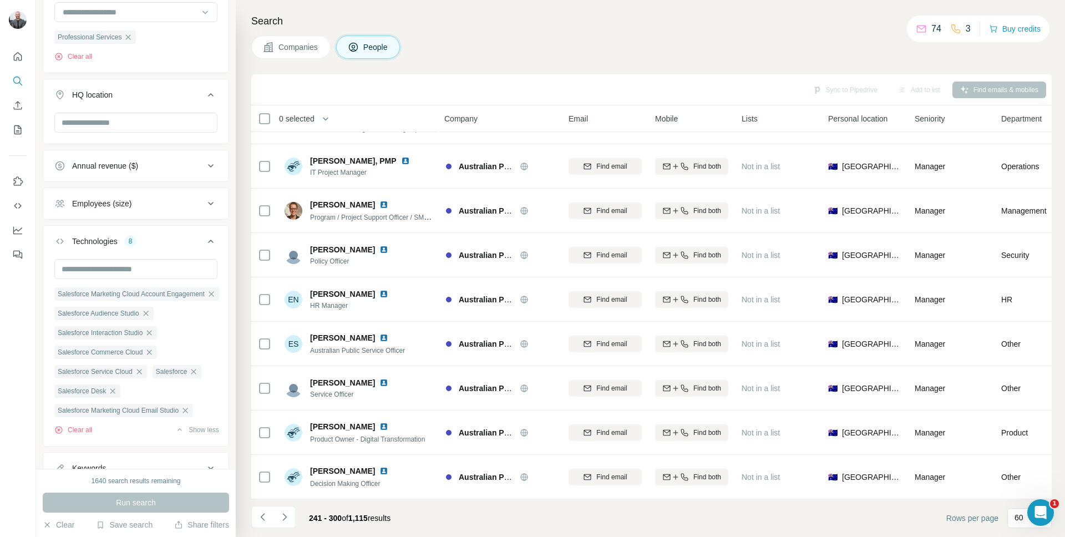
drag, startPoint x: 144, startPoint y: 374, endPoint x: 134, endPoint y: 380, distance: 11.2
click at [144, 374] on icon "button" at bounding box center [139, 371] width 9 height 9
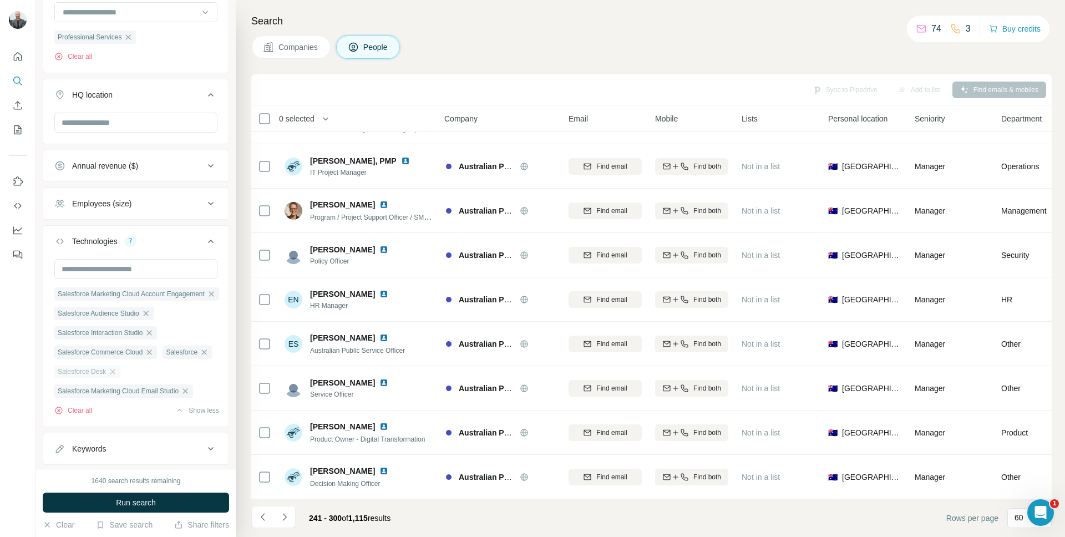
click at [120, 378] on div "Salesforce Desk" at bounding box center [87, 371] width 66 height 13
click at [116, 373] on icon "button" at bounding box center [112, 371] width 9 height 9
click at [152, 354] on icon "button" at bounding box center [149, 351] width 5 height 5
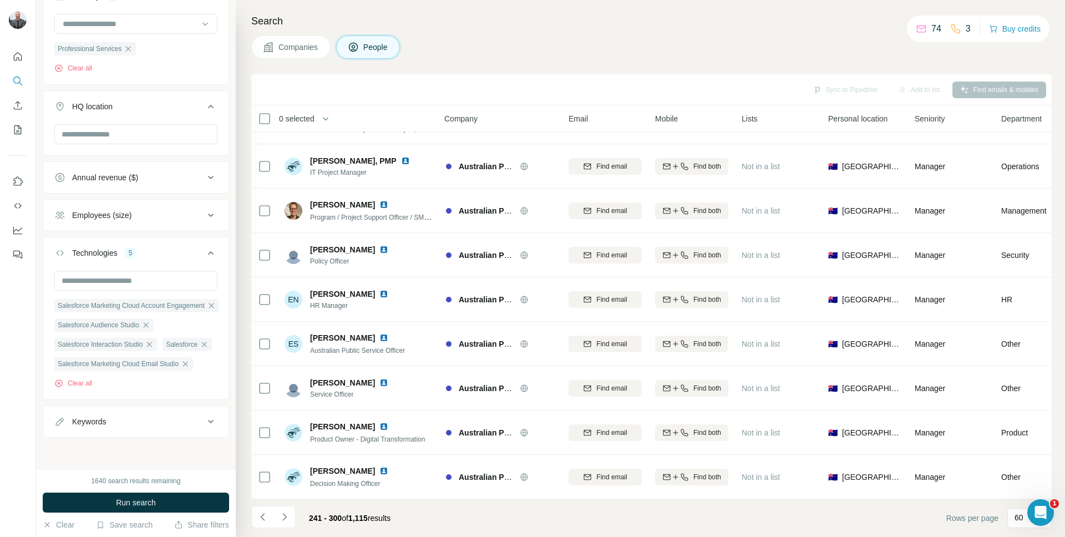
click at [145, 436] on span "Run search" at bounding box center [136, 502] width 40 height 11
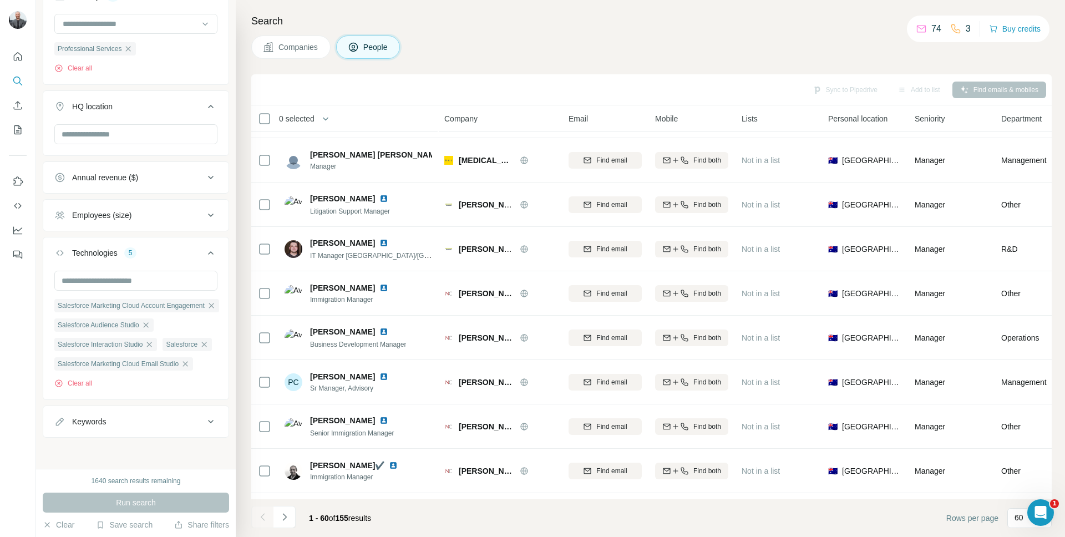
scroll to position [2300, 0]
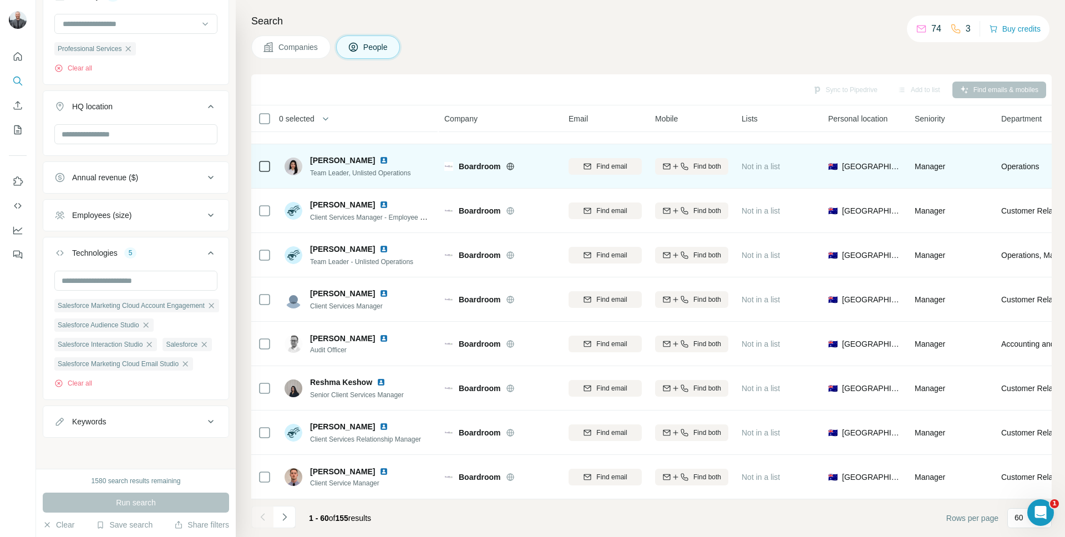
click at [510, 162] on icon at bounding box center [510, 166] width 9 height 9
